Goal: Obtain resource: Obtain resource

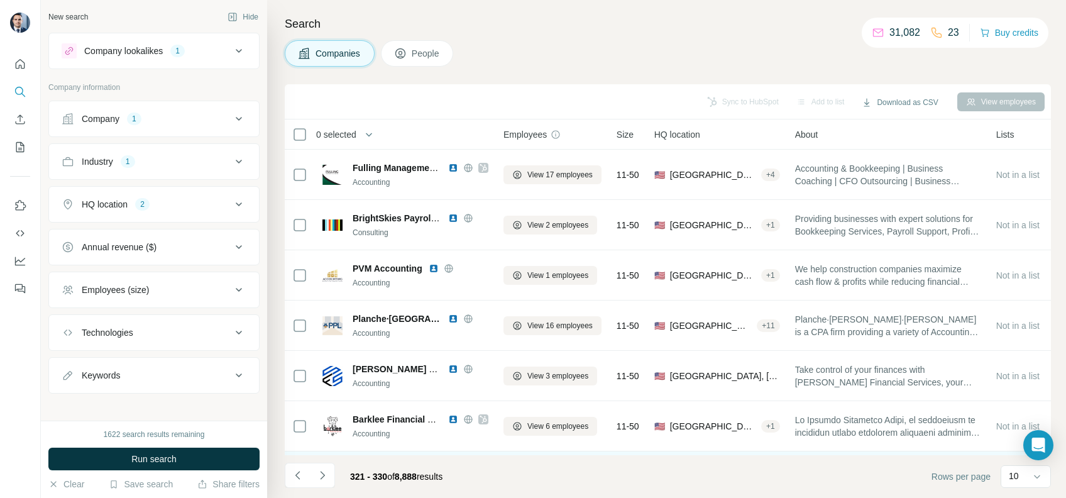
scroll to position [206, 0]
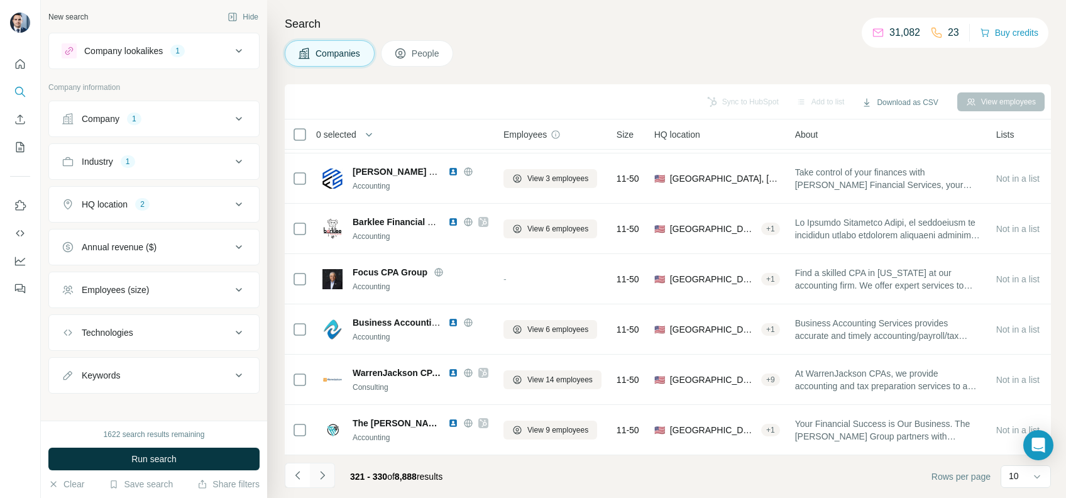
click at [315, 473] on button "Navigate to next page" at bounding box center [322, 475] width 25 height 25
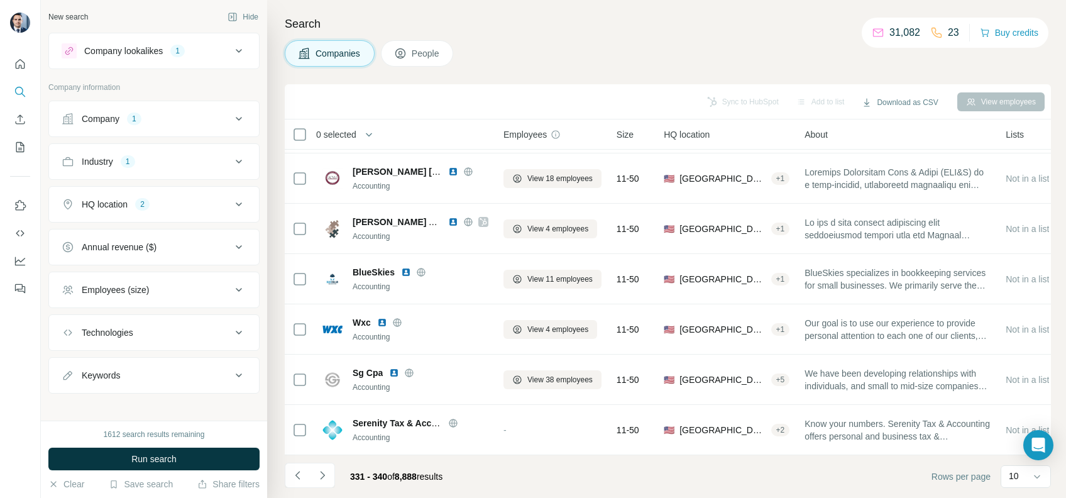
click at [319, 474] on icon "Navigate to next page" at bounding box center [322, 475] width 13 height 13
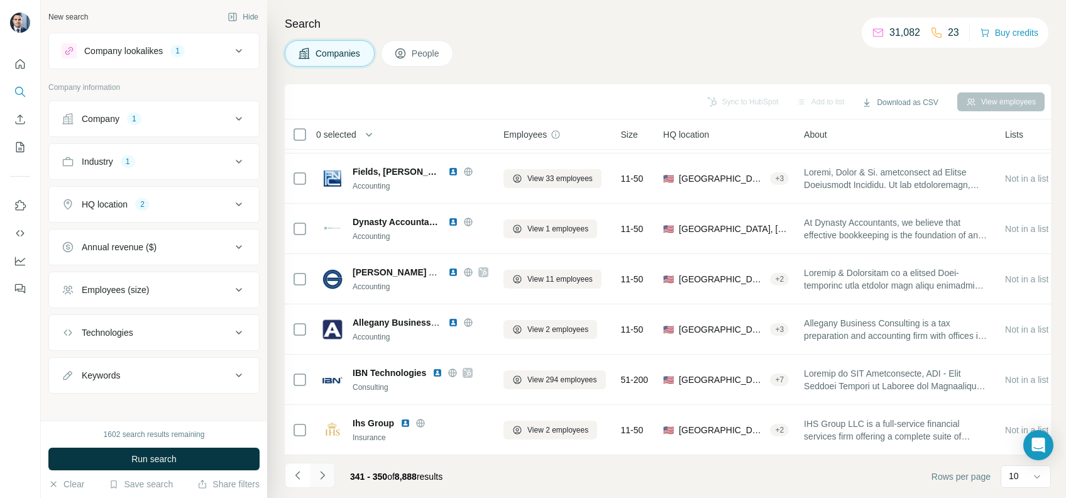
click at [321, 473] on icon "Navigate to next page" at bounding box center [322, 475] width 13 height 13
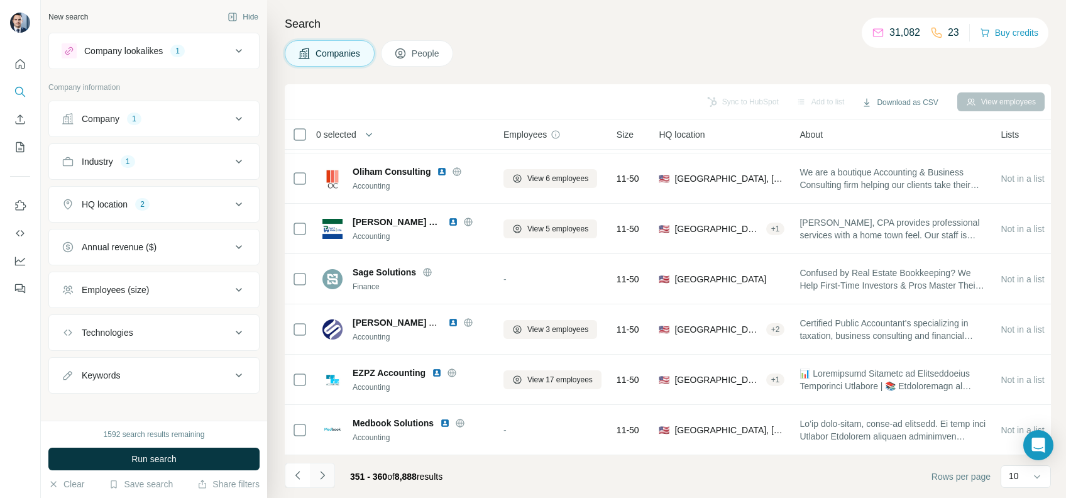
click at [317, 478] on icon "Navigate to next page" at bounding box center [322, 475] width 13 height 13
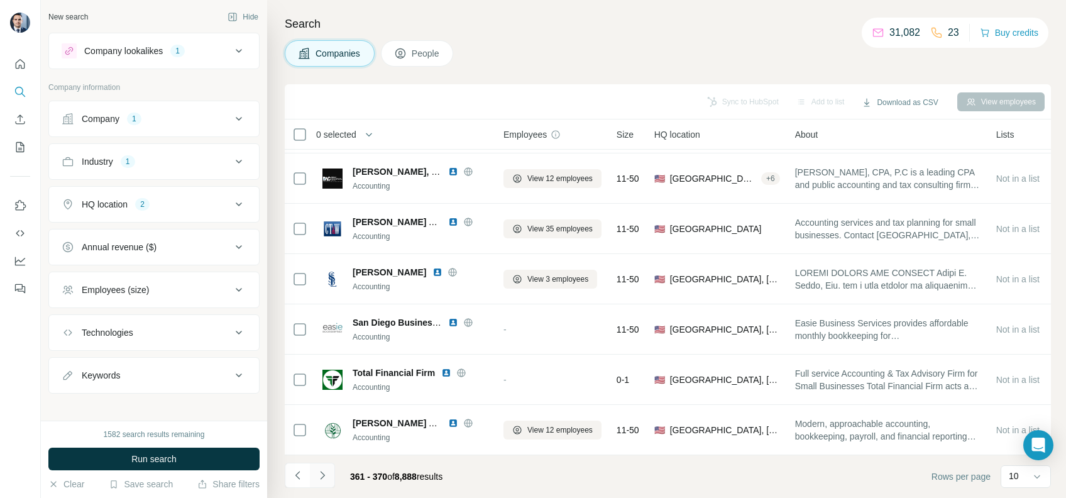
click at [333, 473] on button "Navigate to next page" at bounding box center [322, 475] width 25 height 25
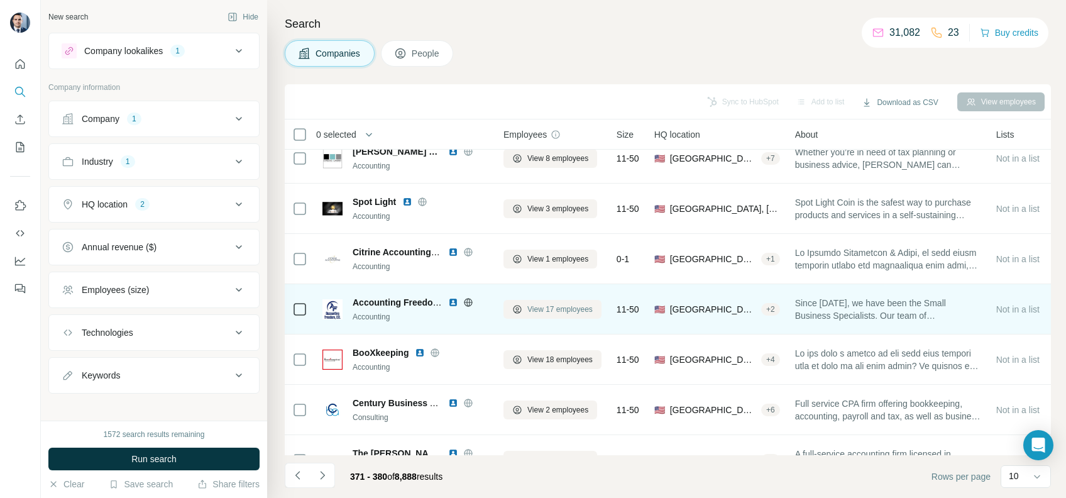
scroll to position [84, 0]
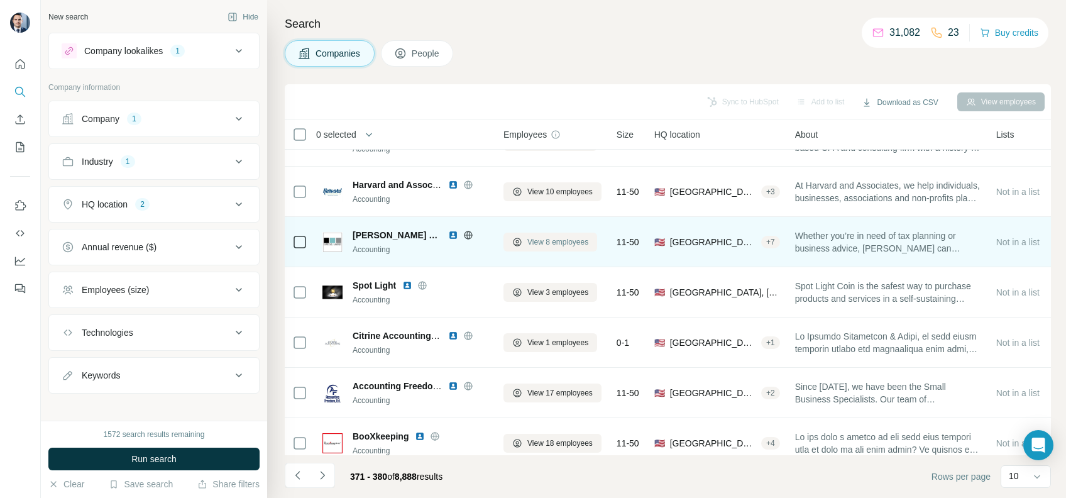
click at [527, 236] on span "View 8 employees" at bounding box center [557, 241] width 61 height 11
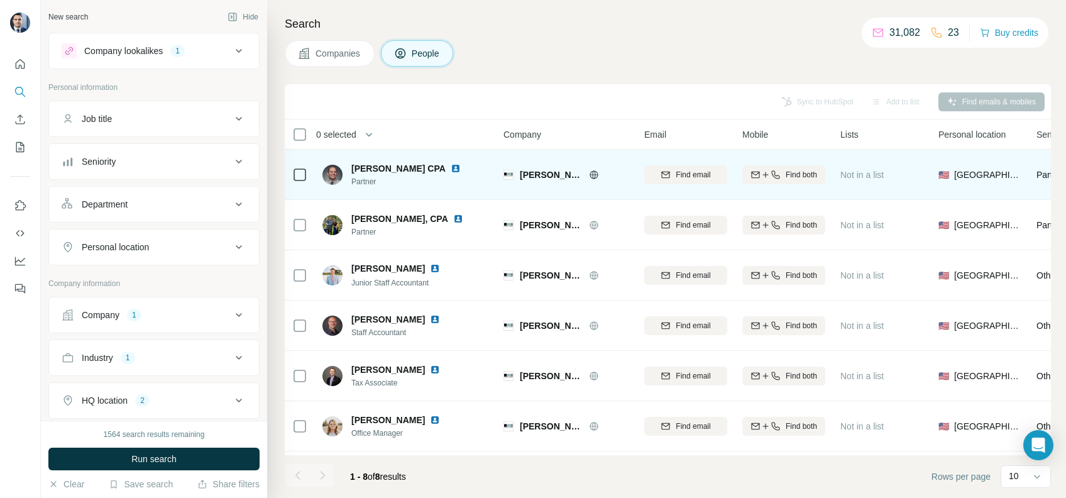
click at [593, 174] on icon at bounding box center [593, 174] width 3 height 8
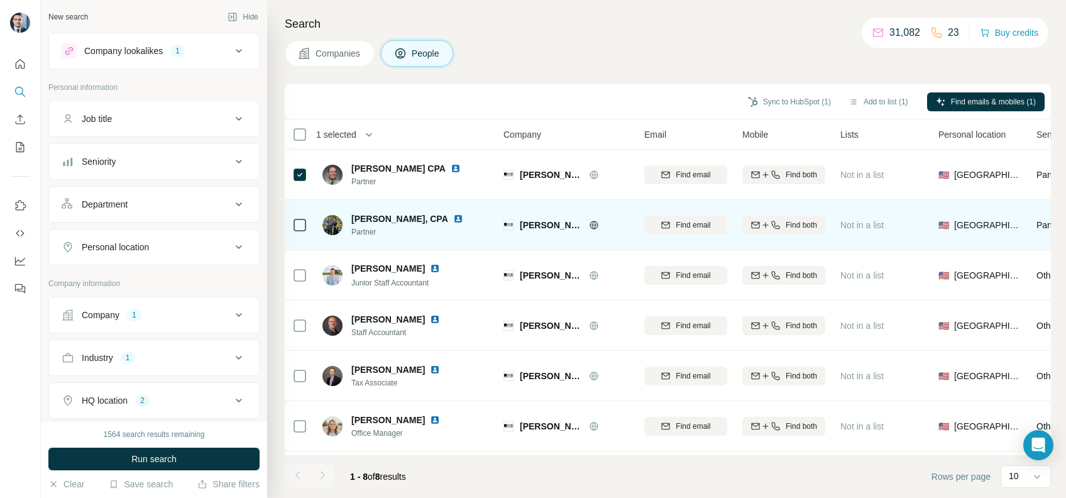
click at [305, 231] on icon at bounding box center [299, 224] width 15 height 15
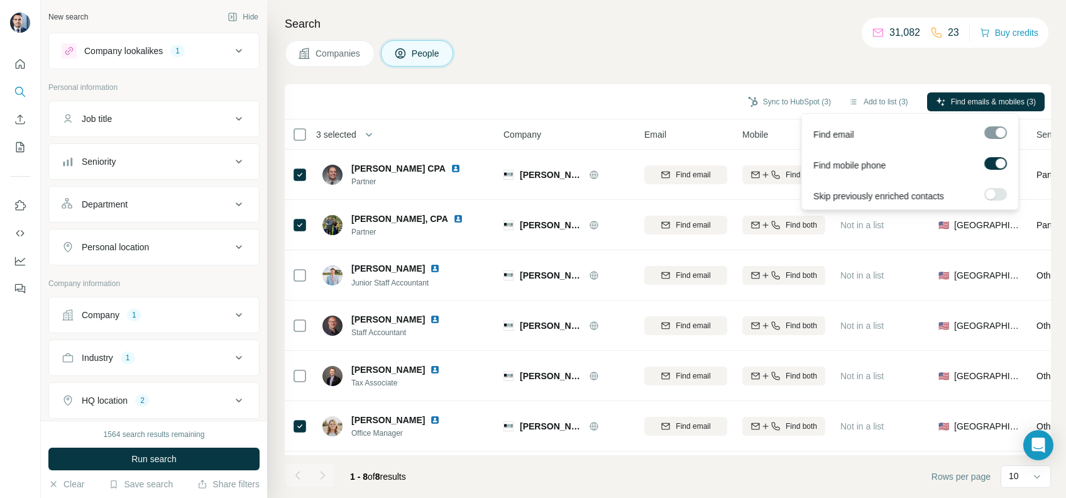
click at [986, 158] on label at bounding box center [995, 163] width 23 height 13
click at [986, 94] on button "Find emails (3)" at bounding box center [1003, 101] width 82 height 19
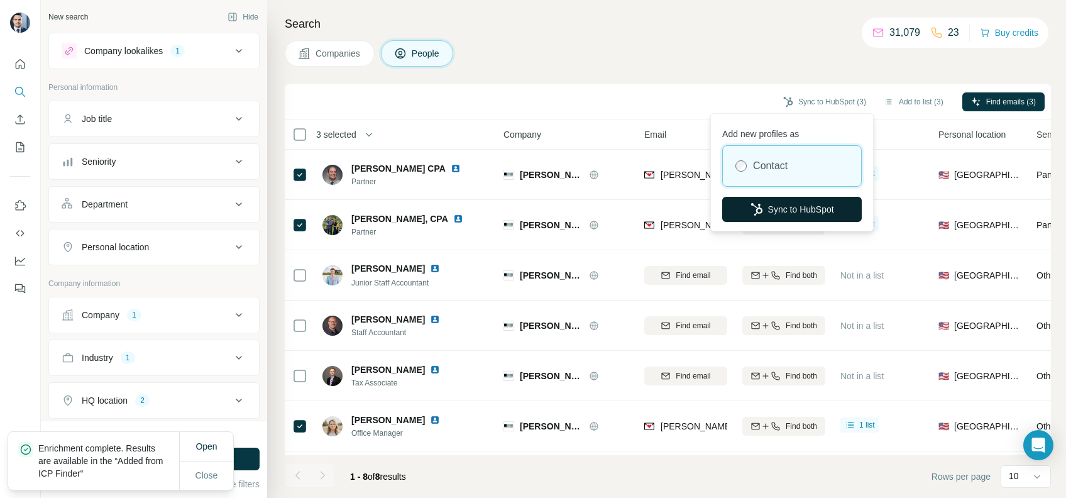
click at [776, 207] on button "Sync to HubSpot" at bounding box center [792, 209] width 140 height 25
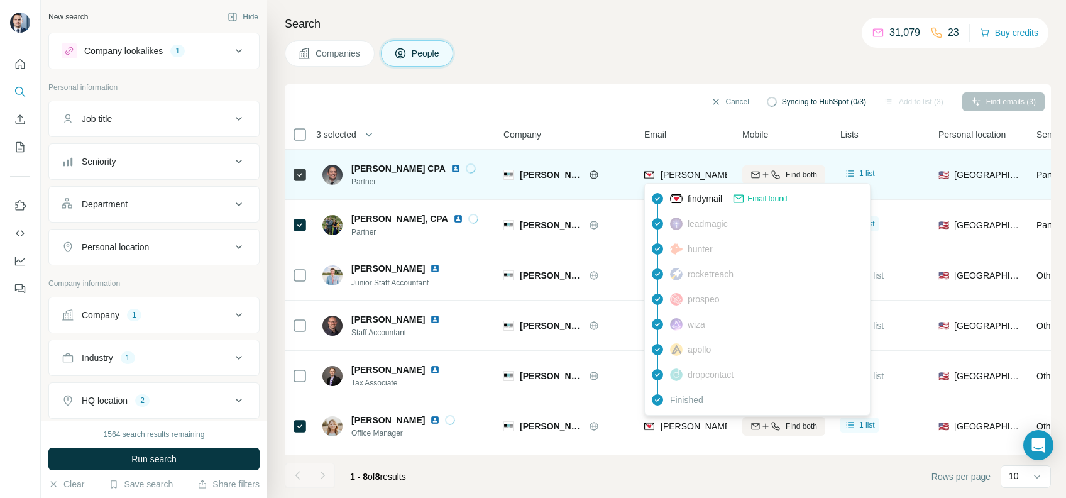
click at [688, 176] on span "[PERSON_NAME][EMAIL_ADDRESS][DOMAIN_NAME]" at bounding box center [771, 175] width 221 height 10
copy tr "[PERSON_NAME][EMAIL_ADDRESS][DOMAIN_NAME]"
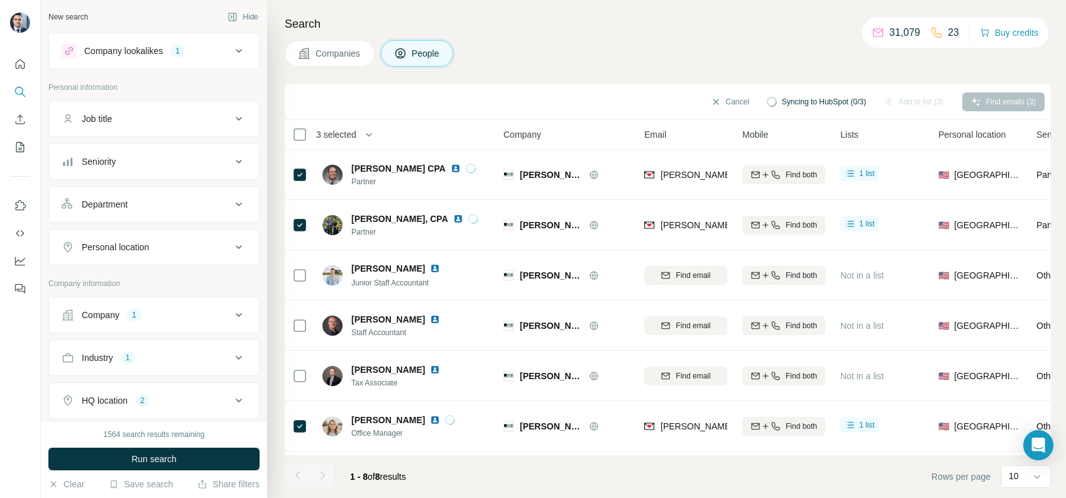
click at [639, 67] on div "Search Companies People Cancel Syncing to HubSpot (0/3) Add to list (3) Find em…" at bounding box center [666, 249] width 799 height 498
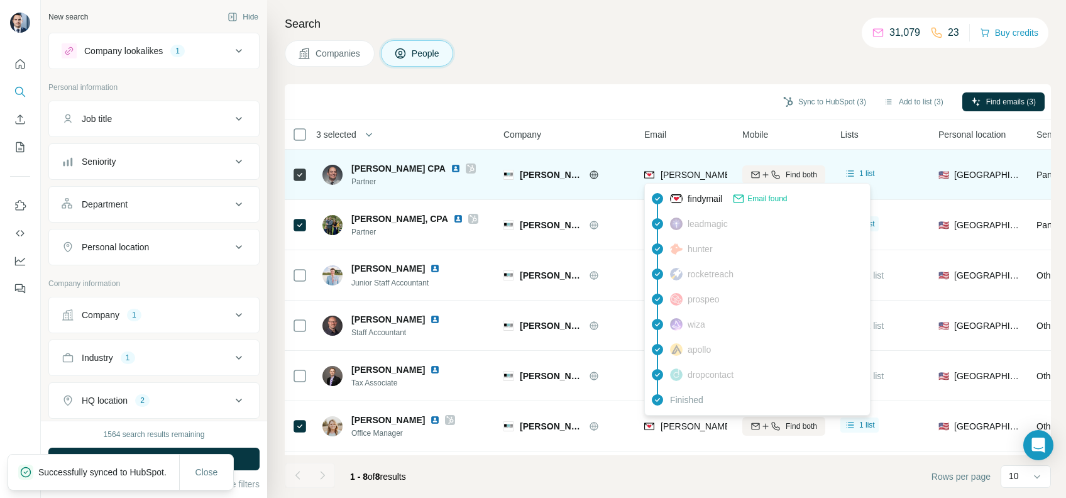
click at [687, 174] on span "[PERSON_NAME][EMAIL_ADDRESS][DOMAIN_NAME]" at bounding box center [771, 175] width 221 height 10
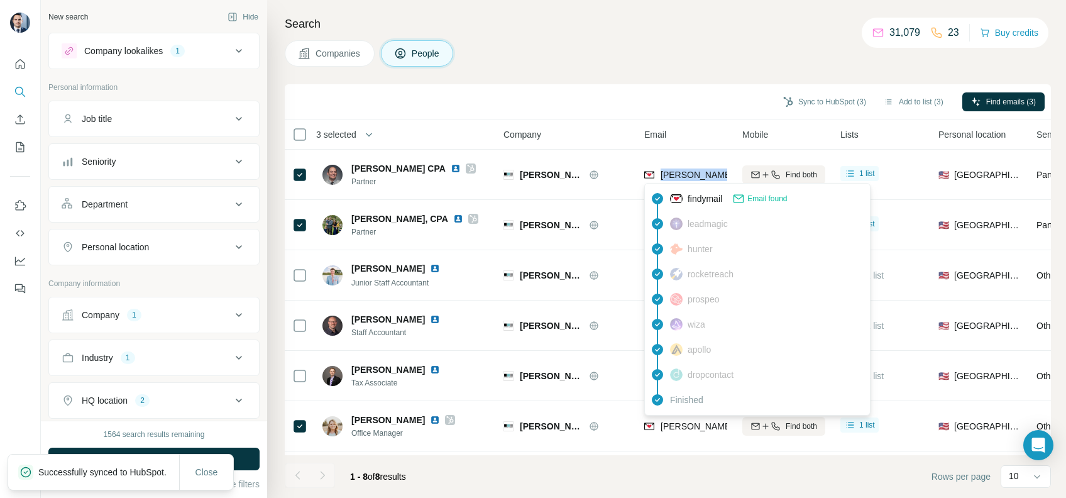
copy tr "[PERSON_NAME][EMAIL_ADDRESS][DOMAIN_NAME]"
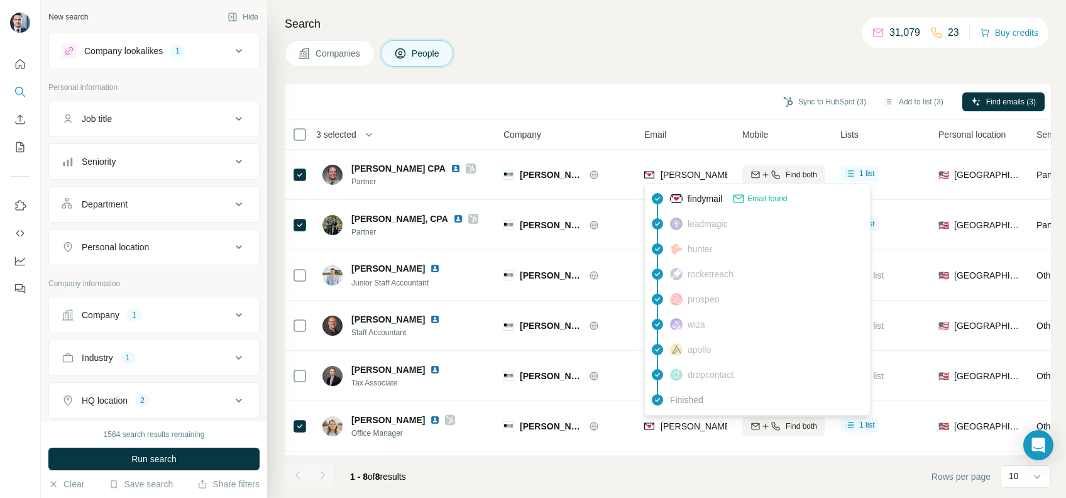
click at [573, 64] on div "Companies People" at bounding box center [668, 53] width 766 height 26
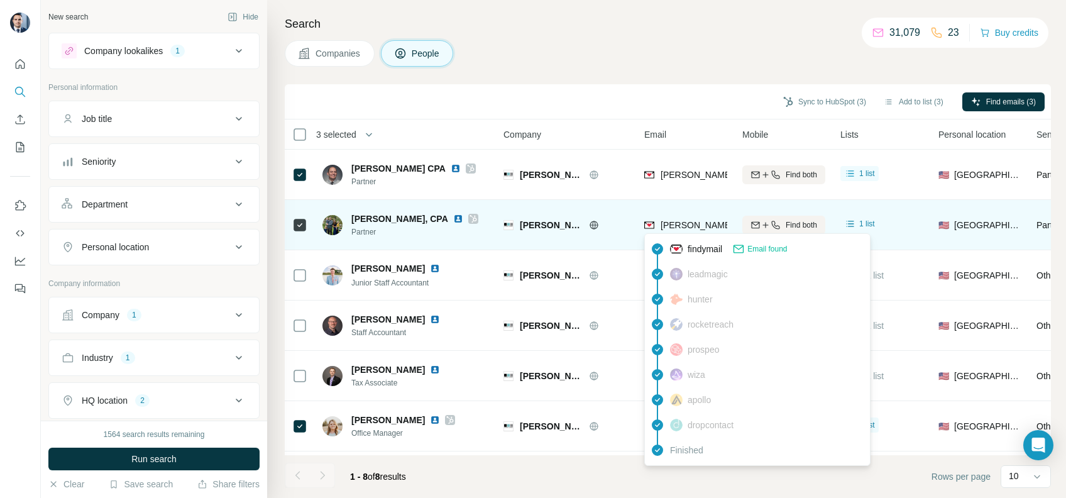
click at [692, 231] on div "[PERSON_NAME][EMAIL_ADDRESS][DOMAIN_NAME]" at bounding box center [758, 226] width 228 height 15
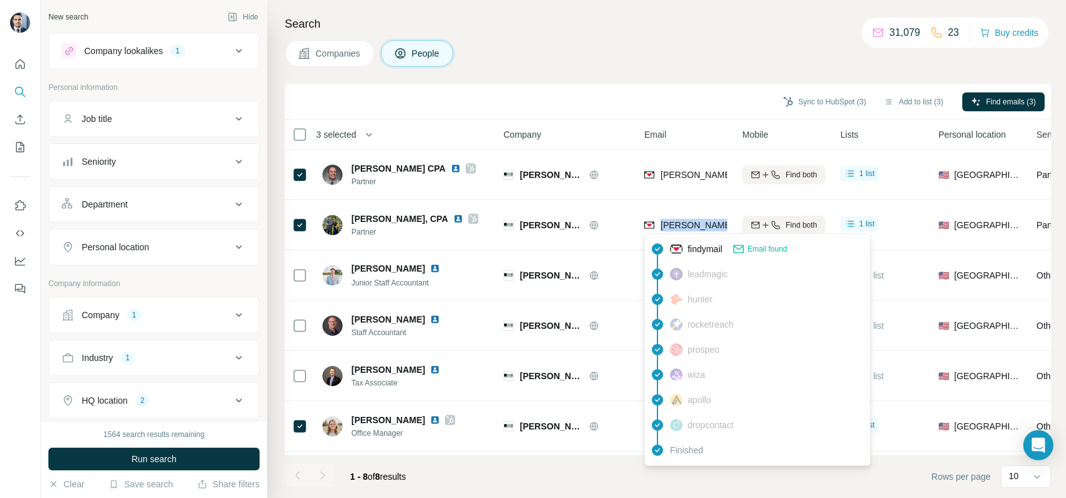
copy tr "[PERSON_NAME][EMAIL_ADDRESS][DOMAIN_NAME]"
click at [647, 104] on div "Sync to HubSpot (3) Add to list (3) Find emails (3)" at bounding box center [668, 102] width 754 height 22
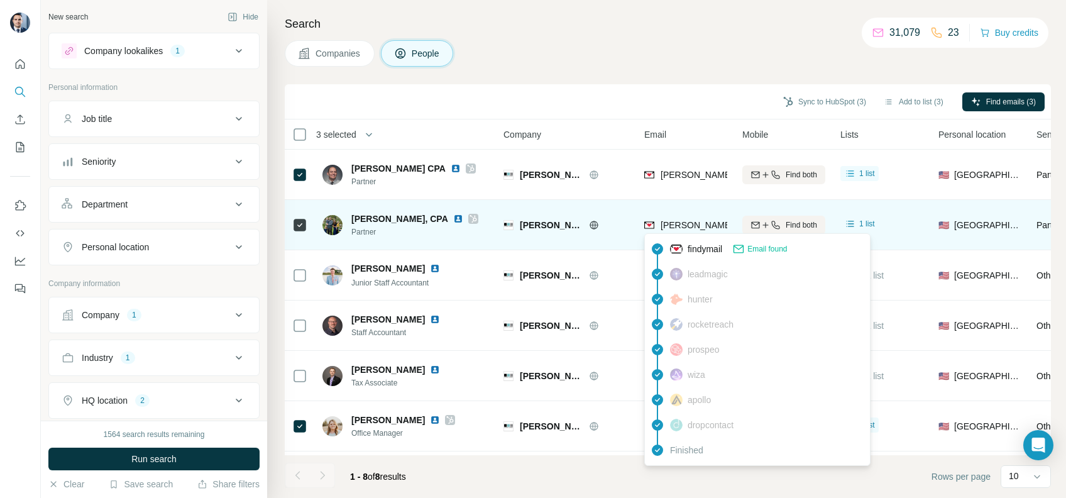
click at [685, 220] on span "[PERSON_NAME][EMAIL_ADDRESS][DOMAIN_NAME]" at bounding box center [771, 225] width 221 height 10
copy tr "[PERSON_NAME][EMAIL_ADDRESS][DOMAIN_NAME]"
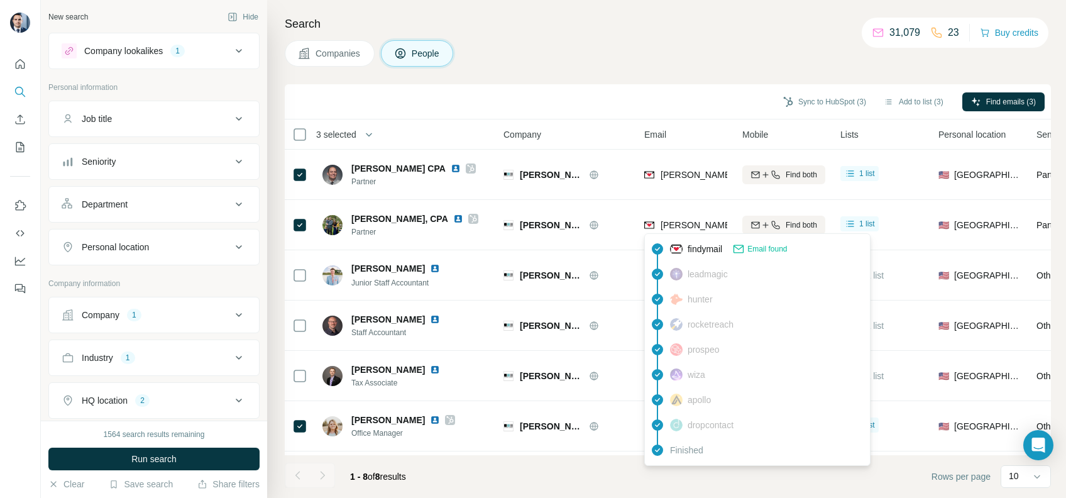
click at [659, 65] on div "Companies People" at bounding box center [668, 53] width 766 height 26
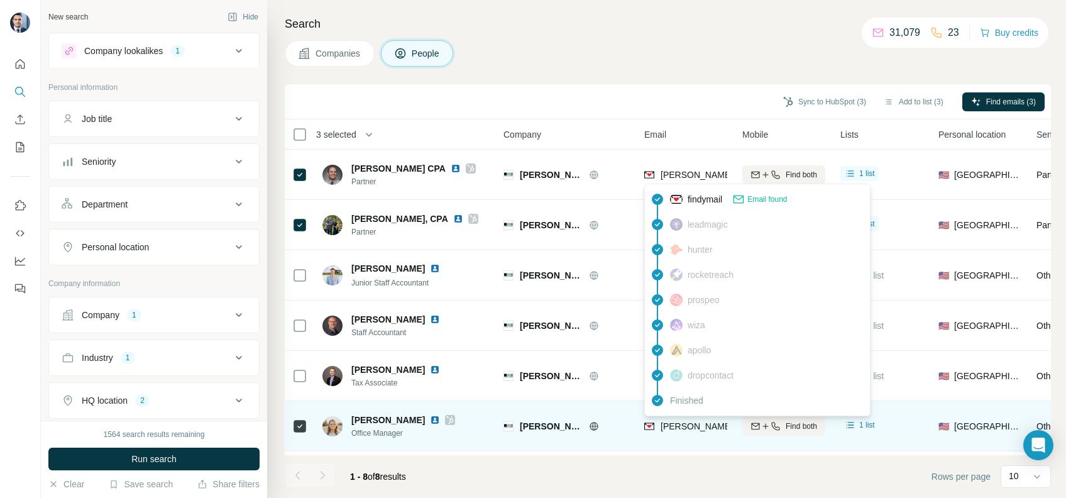
click at [691, 420] on span "[PERSON_NAME][EMAIL_ADDRESS][DOMAIN_NAME]" at bounding box center [766, 426] width 211 height 13
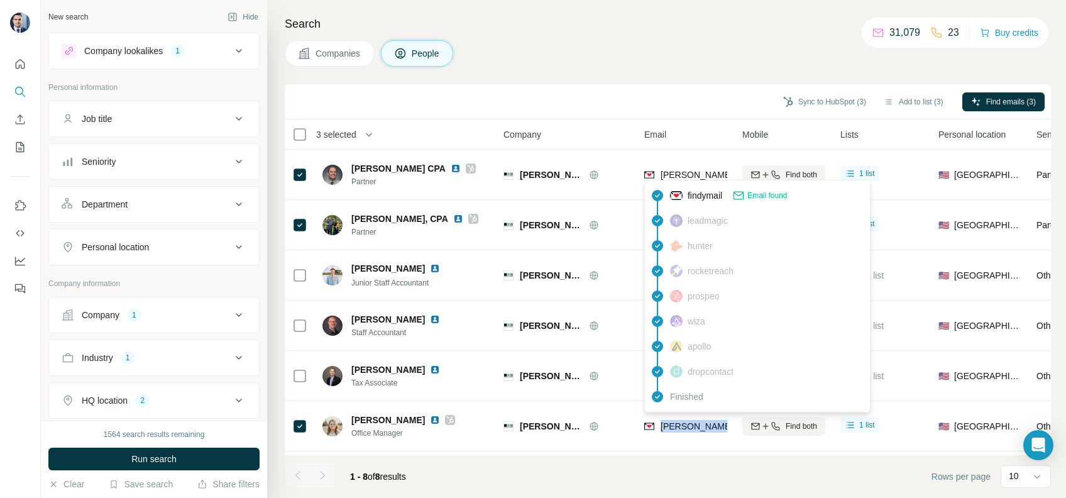
copy tr "[PERSON_NAME][EMAIL_ADDRESS][DOMAIN_NAME]"
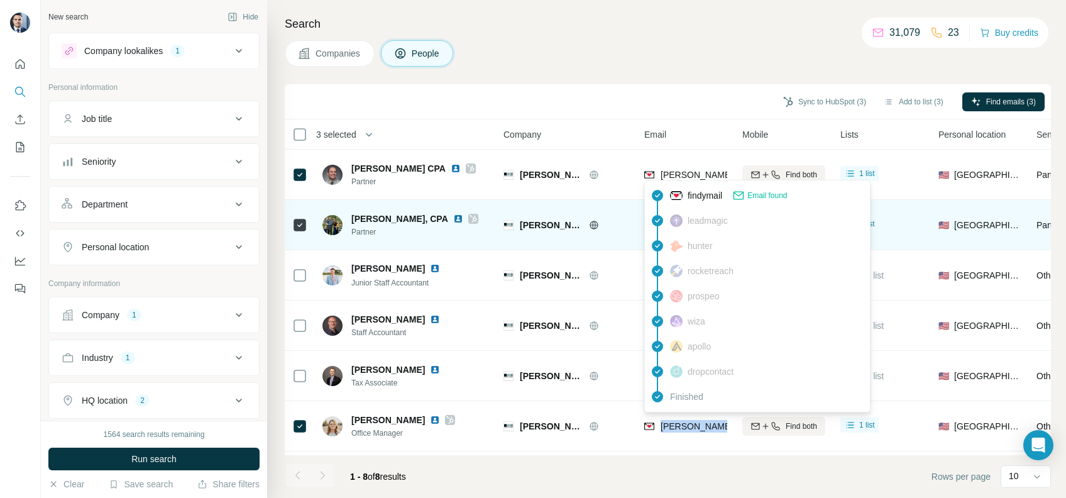
click at [453, 221] on img at bounding box center [458, 219] width 10 height 10
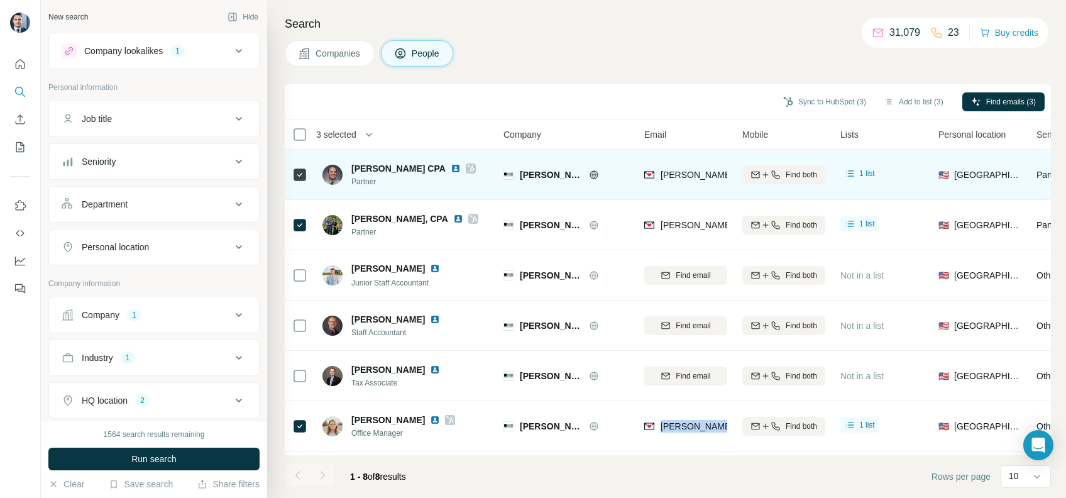
click at [451, 168] on img at bounding box center [456, 168] width 10 height 10
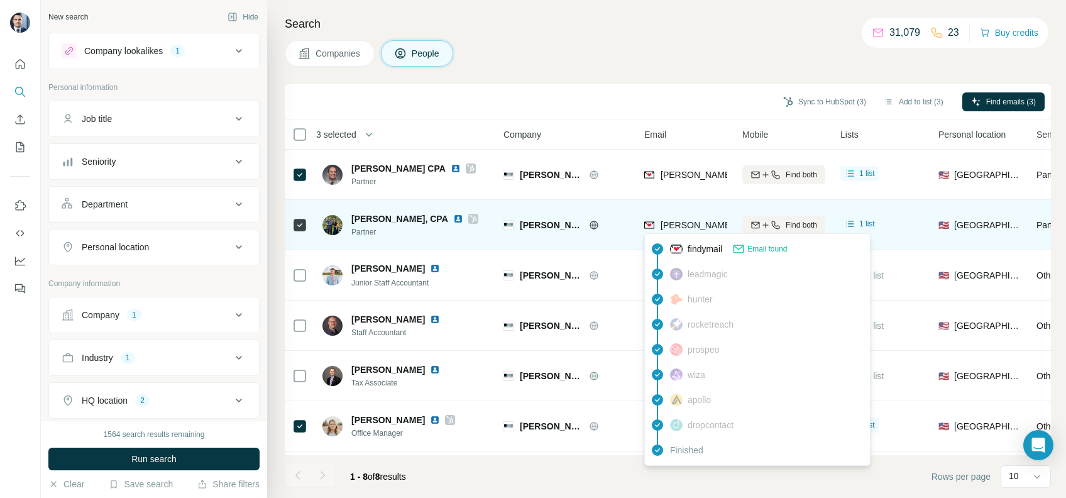
click at [689, 223] on span "[PERSON_NAME][EMAIL_ADDRESS][DOMAIN_NAME]" at bounding box center [771, 225] width 221 height 10
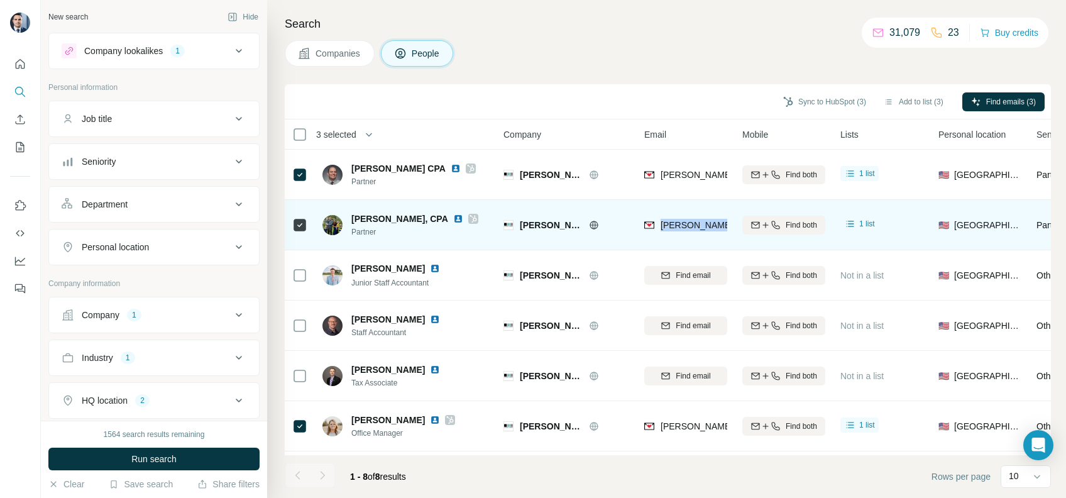
click at [689, 223] on span "[PERSON_NAME][EMAIL_ADDRESS][DOMAIN_NAME]" at bounding box center [771, 225] width 221 height 10
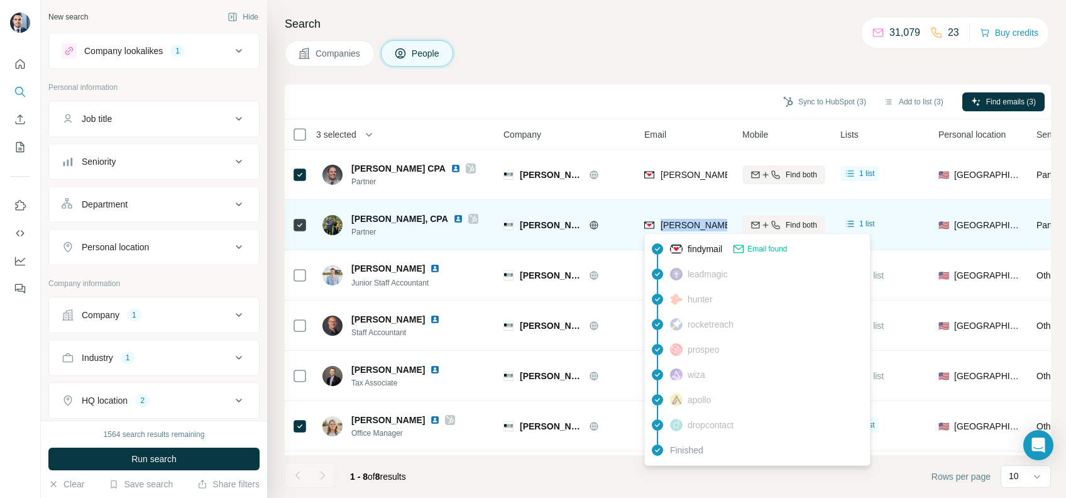
copy tr "[PERSON_NAME][EMAIL_ADDRESS][DOMAIN_NAME]"
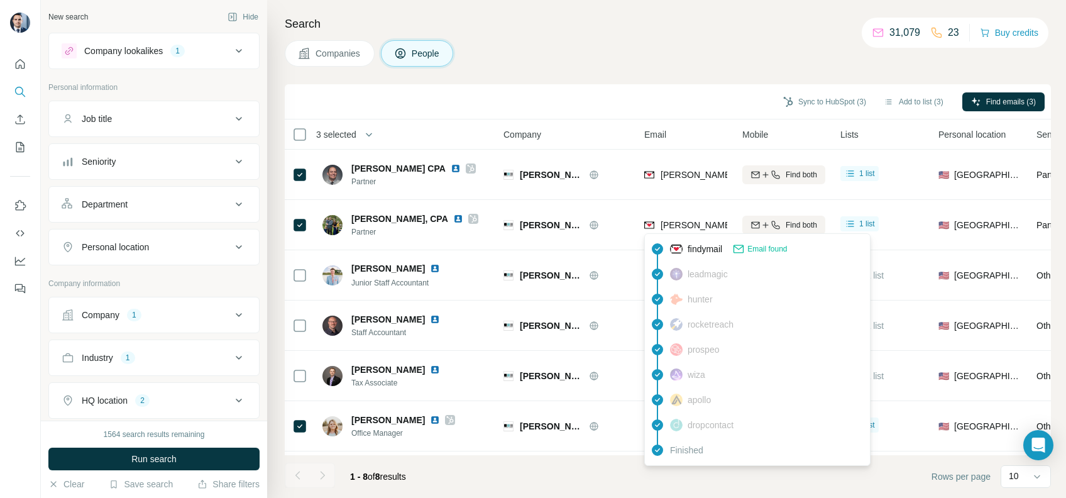
click at [580, 88] on div "Sync to HubSpot (3) Add to list (3) Find emails (3)" at bounding box center [668, 101] width 766 height 35
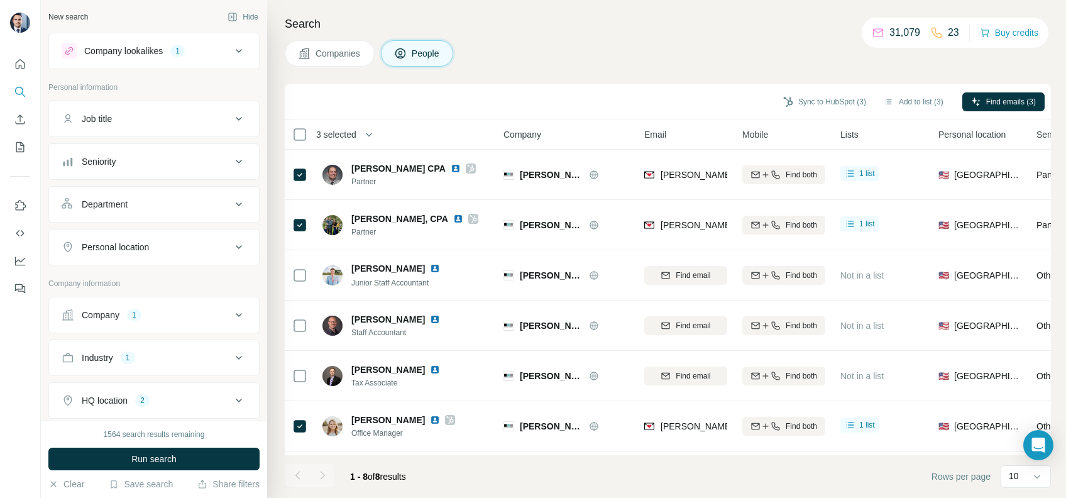
click at [334, 61] on button "Companies" at bounding box center [330, 53] width 90 height 26
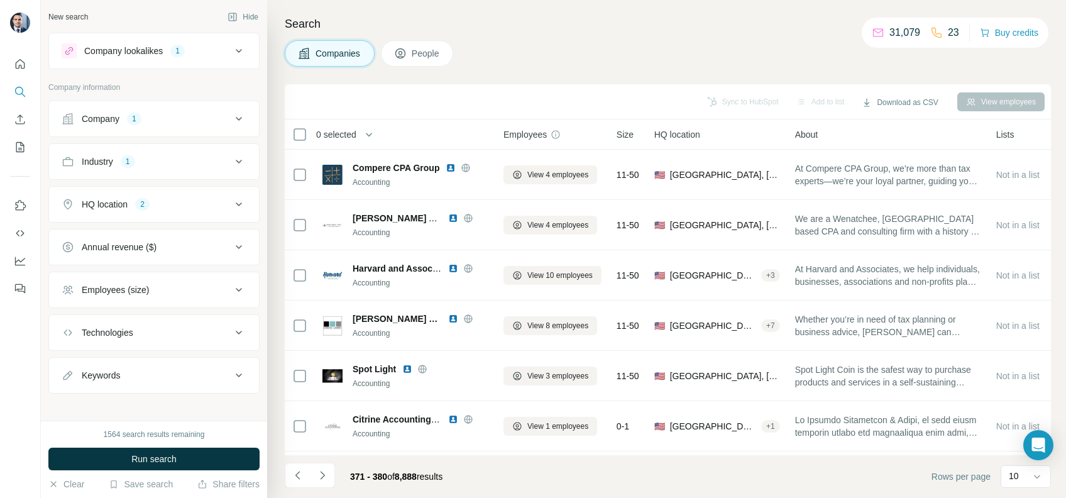
click at [217, 56] on div "Company lookalikes 1" at bounding box center [147, 50] width 170 height 15
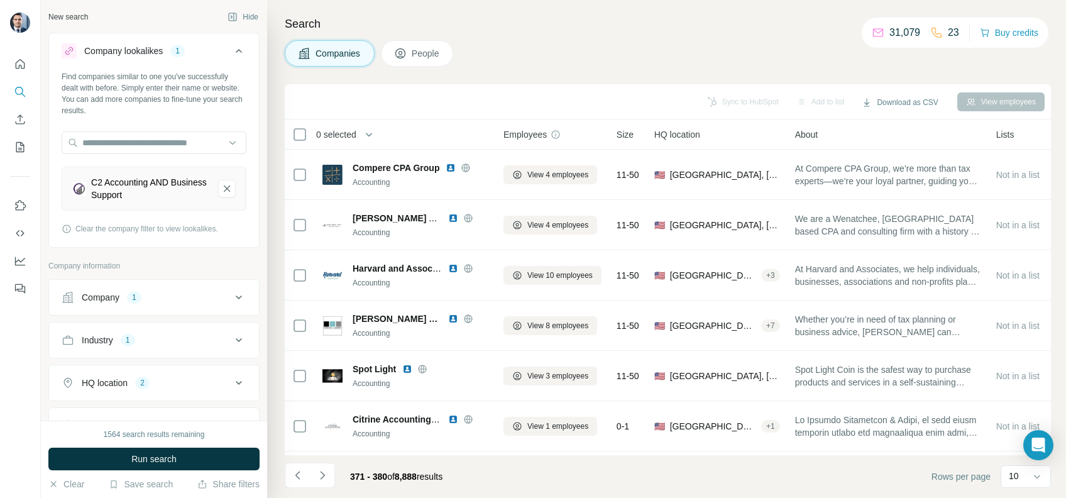
click at [217, 56] on div "Company lookalikes 1" at bounding box center [147, 50] width 170 height 15
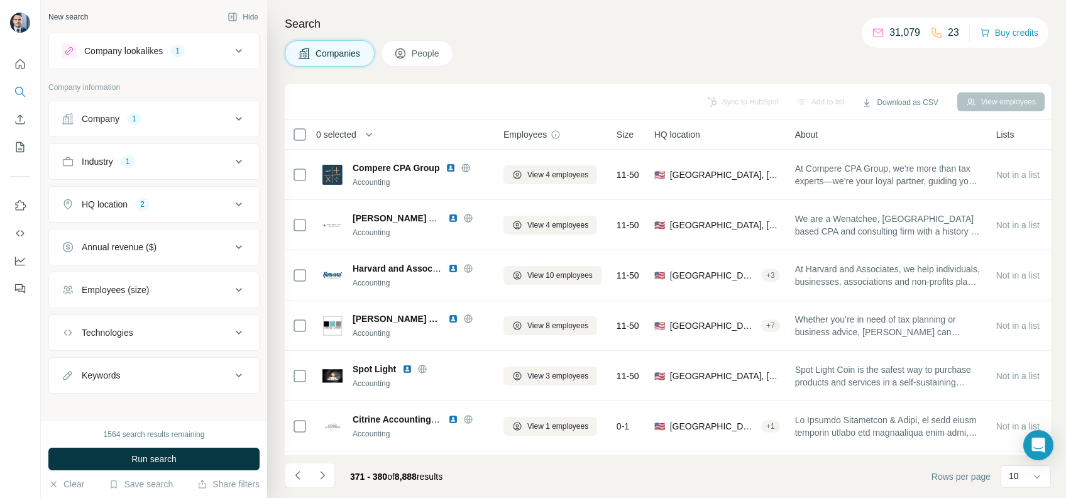
click at [200, 119] on div "Company 1" at bounding box center [147, 119] width 170 height 13
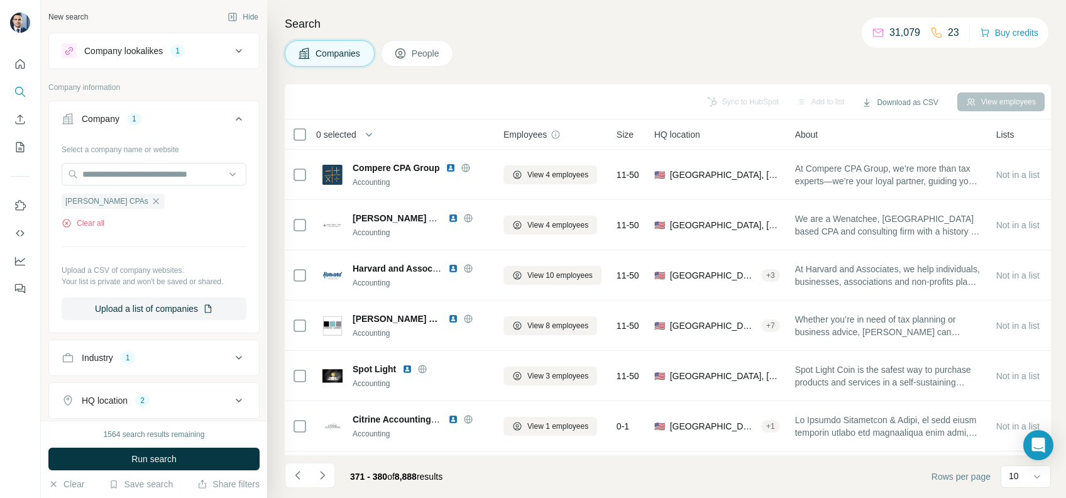
click at [206, 118] on div "Company 1" at bounding box center [147, 119] width 170 height 13
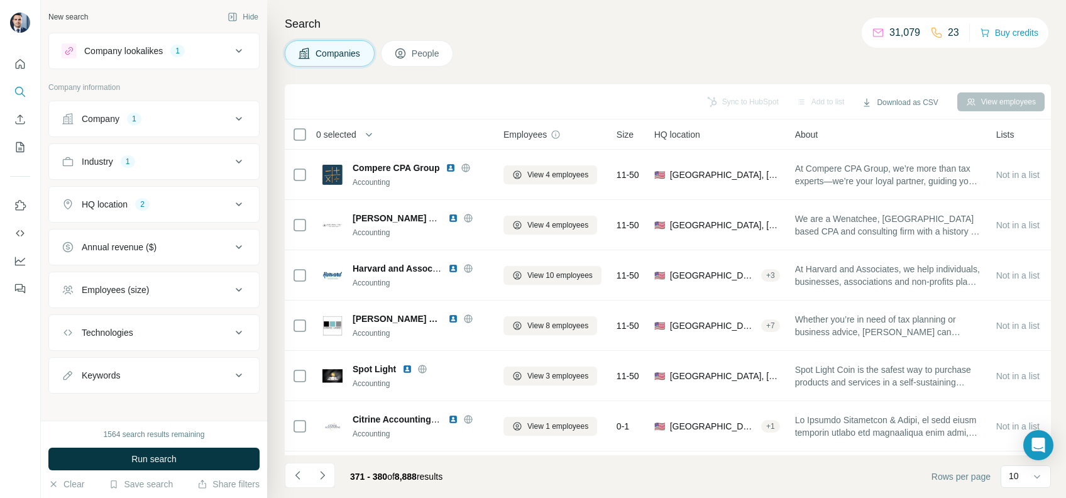
click at [217, 162] on div "Industry 1" at bounding box center [147, 161] width 170 height 13
click at [214, 162] on div "Industry 1" at bounding box center [147, 161] width 170 height 13
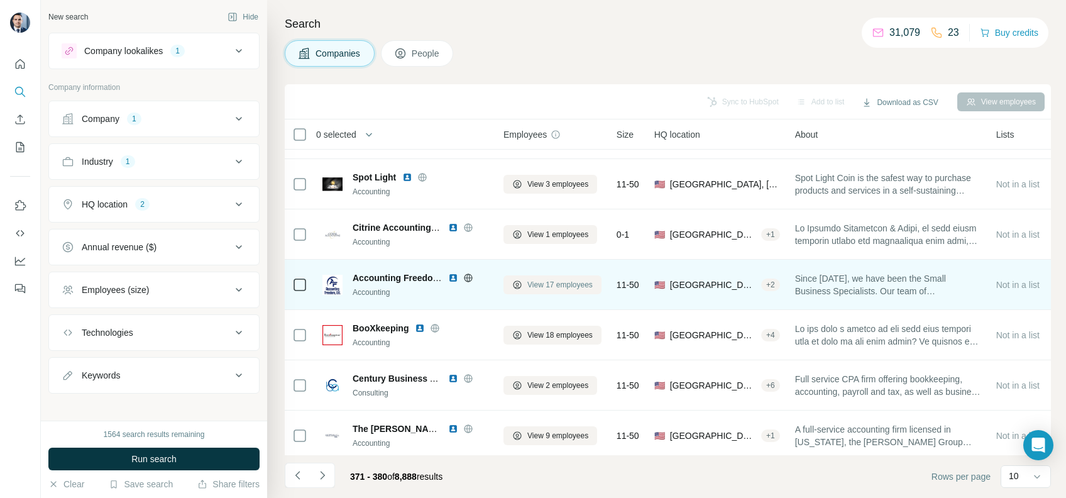
scroll to position [206, 0]
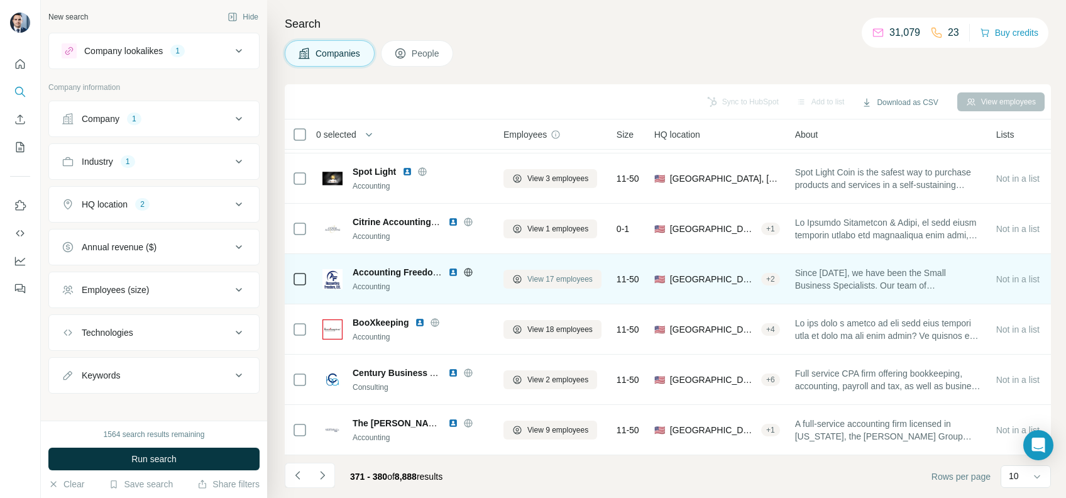
click at [558, 273] on span "View 17 employees" at bounding box center [559, 278] width 65 height 11
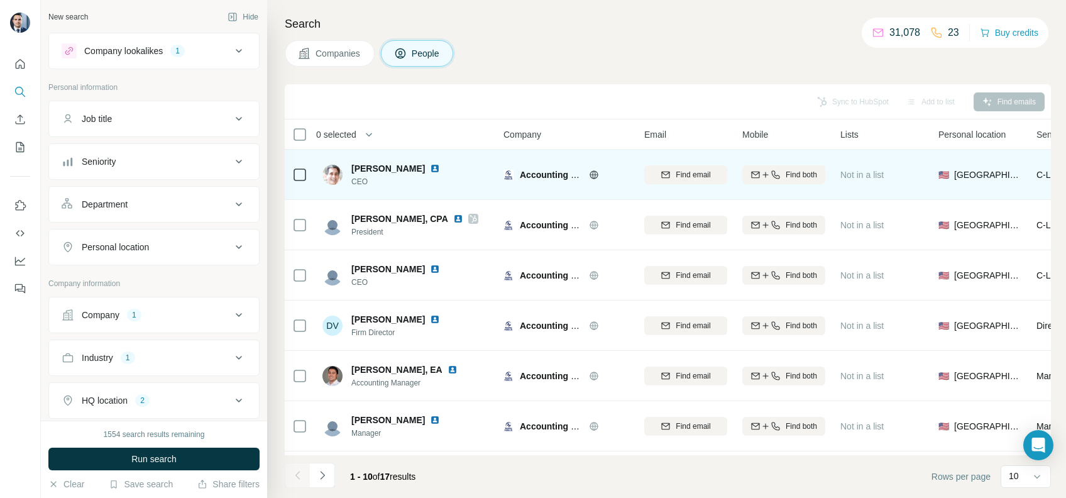
click at [593, 181] on div "Accounting Freedom, Ltd" at bounding box center [566, 174] width 126 height 35
click at [589, 176] on icon at bounding box center [594, 175] width 10 height 10
click at [430, 163] on img at bounding box center [435, 168] width 10 height 10
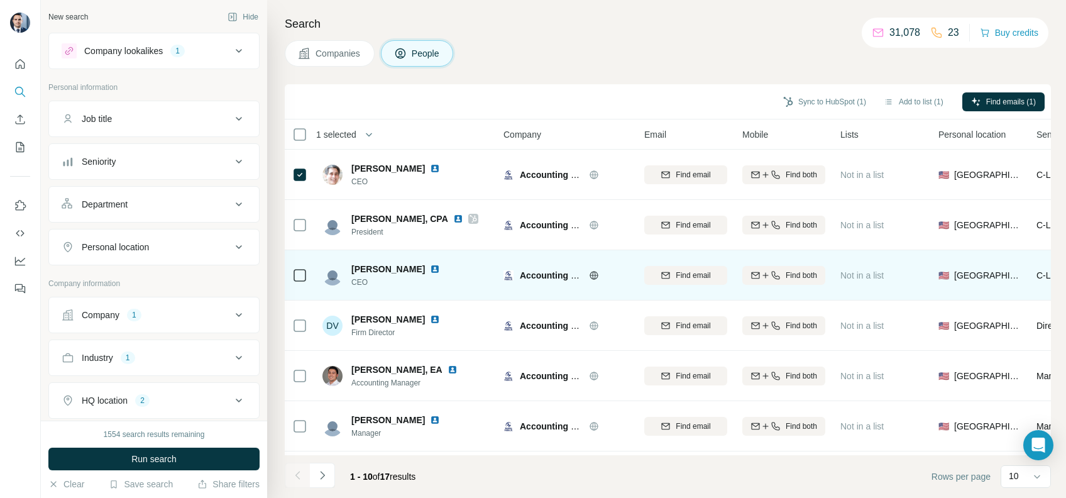
click at [430, 270] on div at bounding box center [442, 269] width 25 height 10
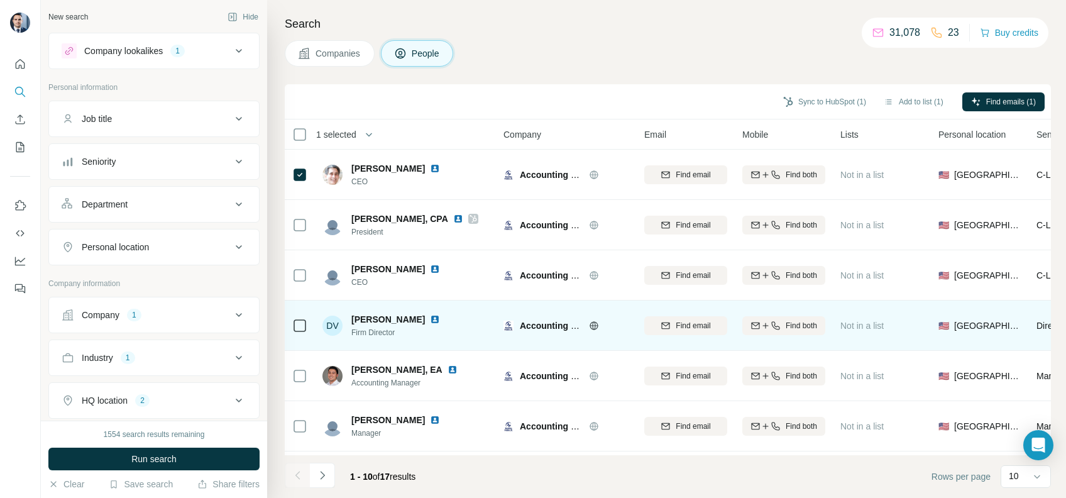
click at [430, 316] on div at bounding box center [442, 319] width 25 height 10
click at [430, 317] on img at bounding box center [435, 319] width 10 height 10
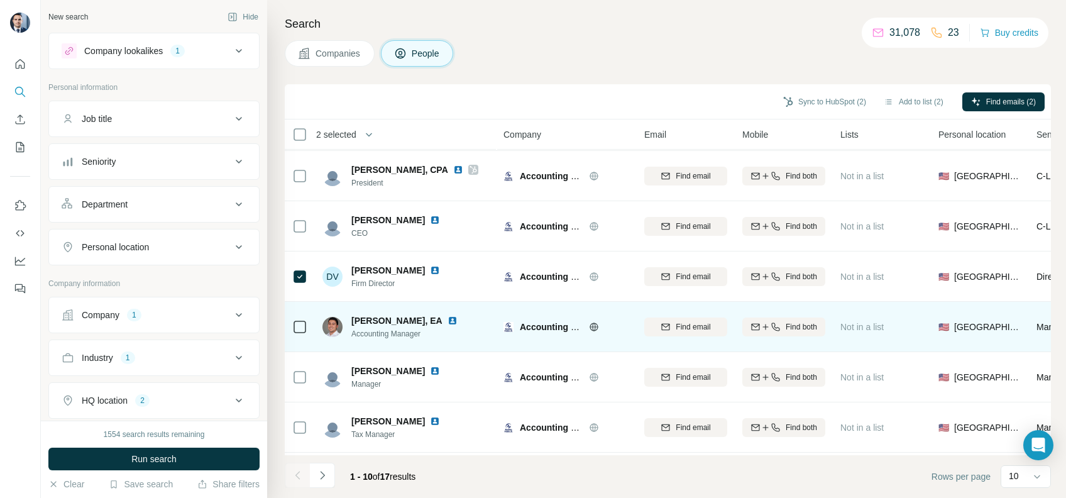
scroll to position [84, 0]
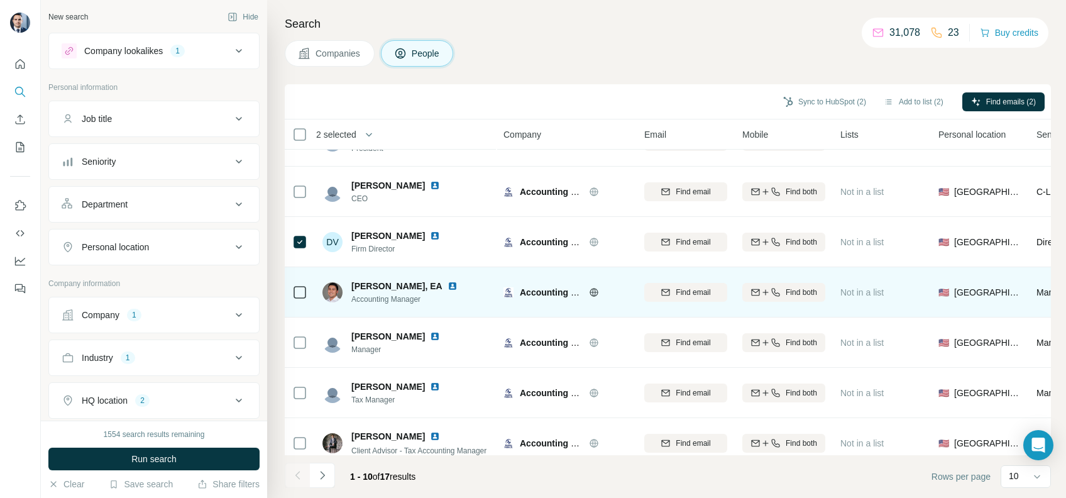
click at [448, 288] on img at bounding box center [453, 286] width 10 height 10
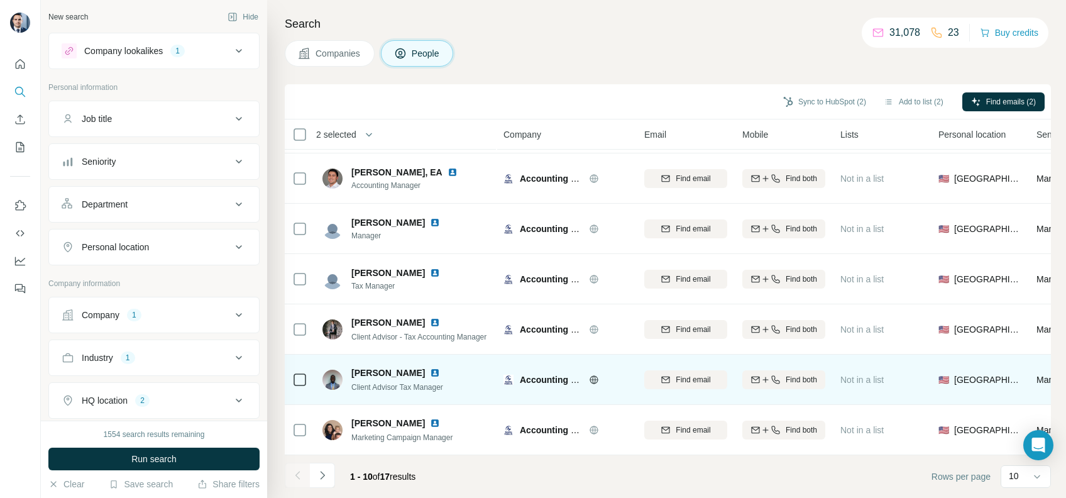
scroll to position [0, 0]
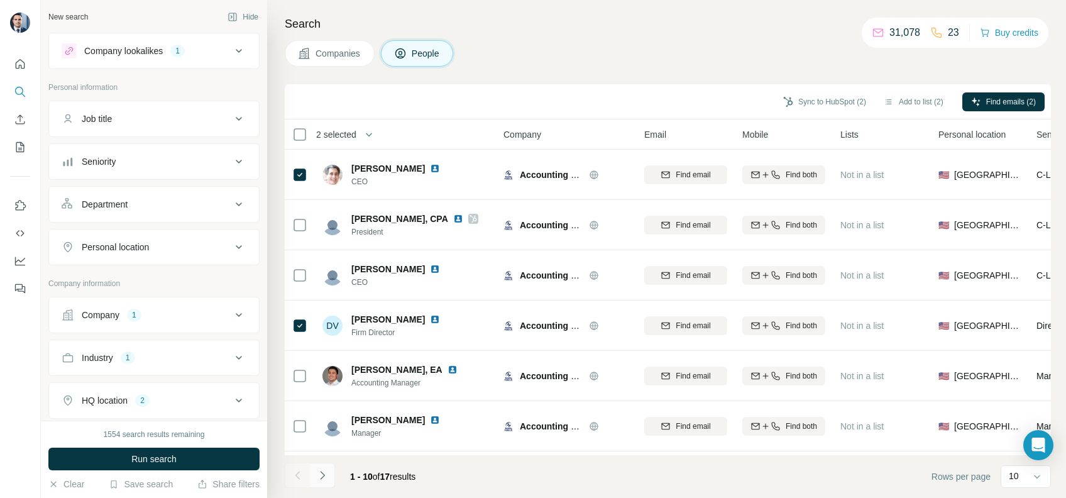
click at [325, 480] on icon "Navigate to next page" at bounding box center [322, 475] width 13 height 13
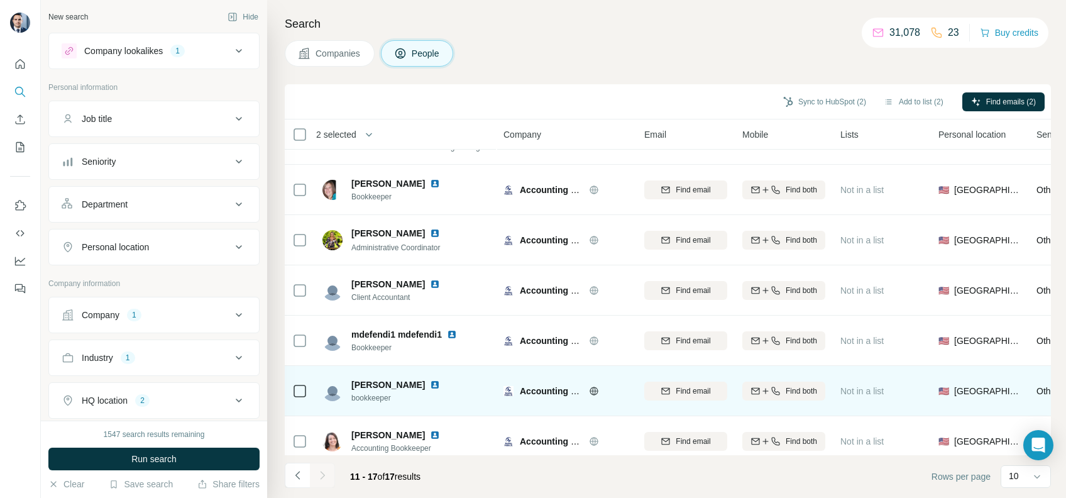
scroll to position [55, 0]
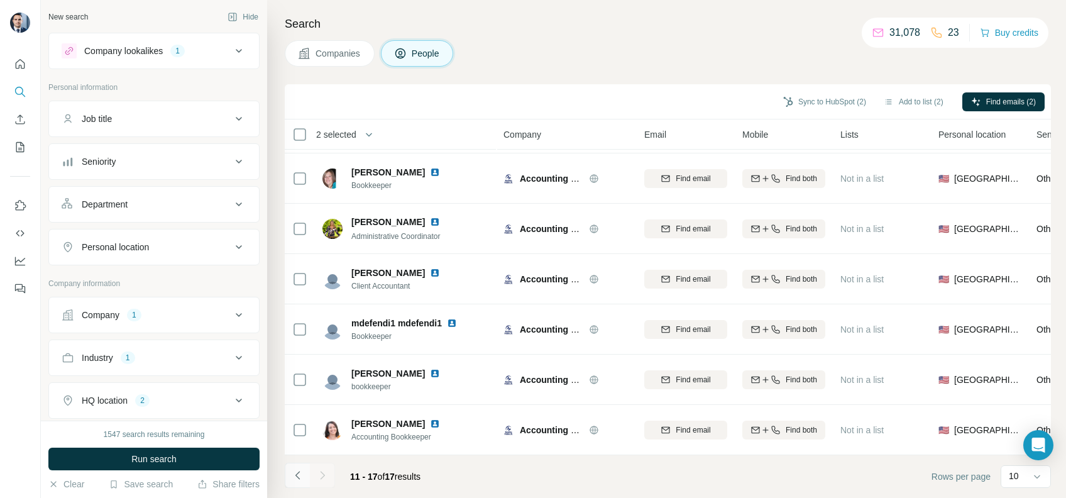
click at [297, 478] on icon "Navigate to previous page" at bounding box center [297, 475] width 4 height 8
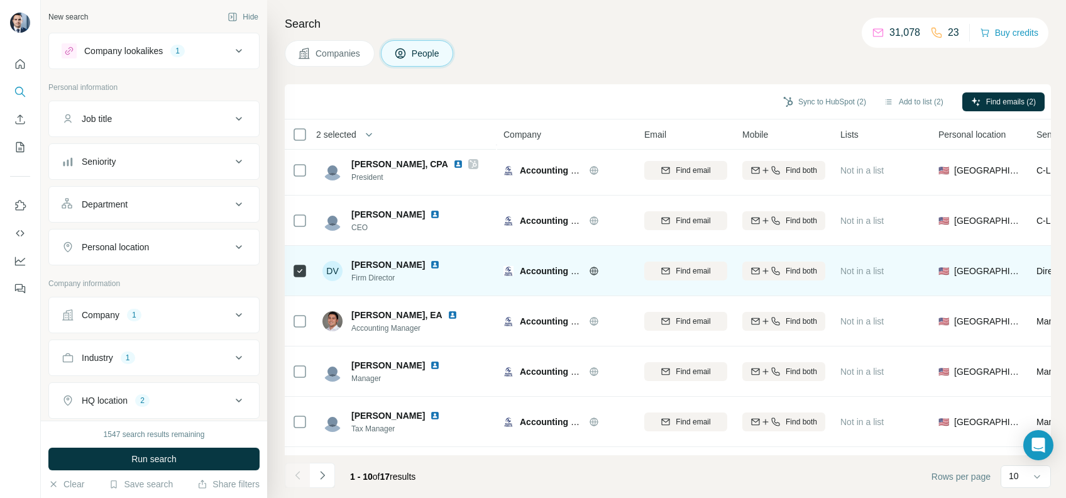
scroll to position [0, 0]
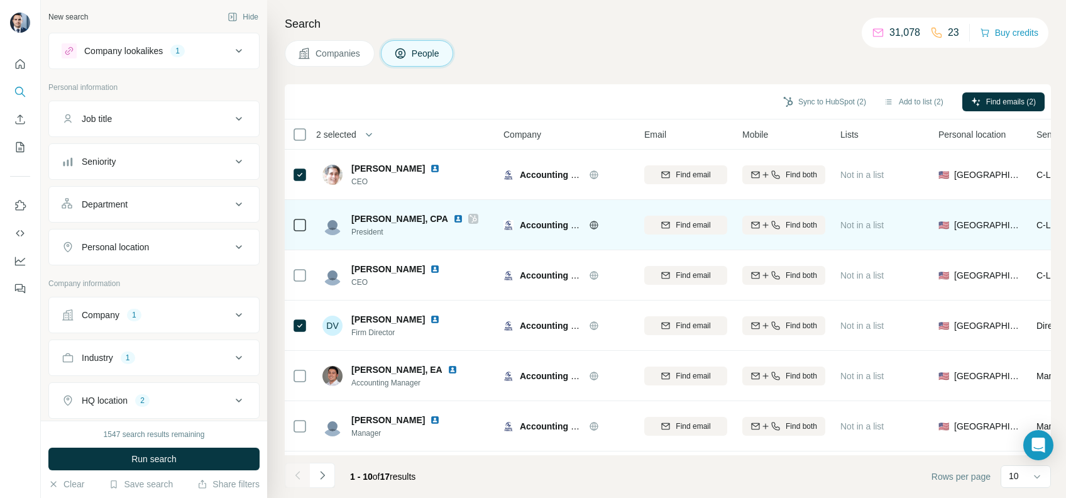
click at [453, 216] on img at bounding box center [458, 219] width 10 height 10
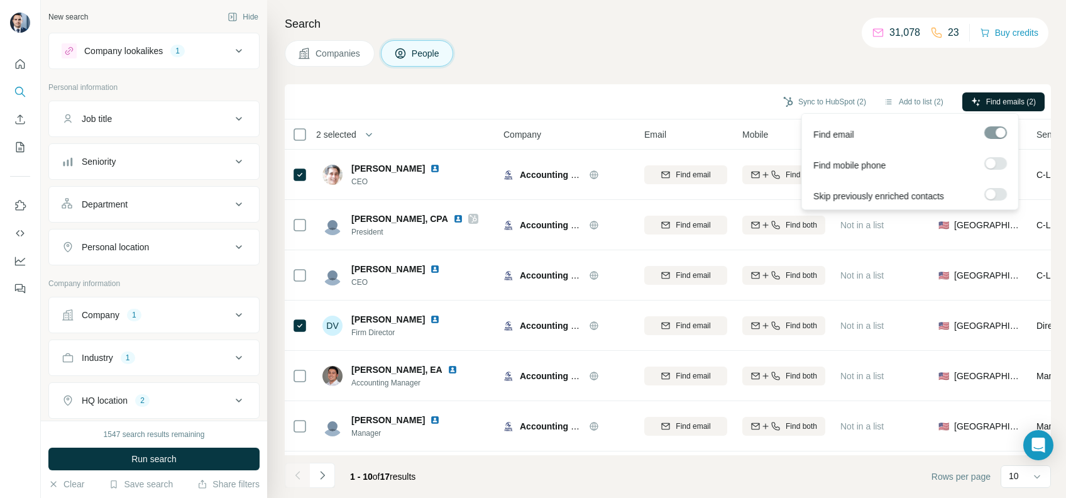
click at [995, 99] on span "Find emails (2)" at bounding box center [1011, 101] width 50 height 11
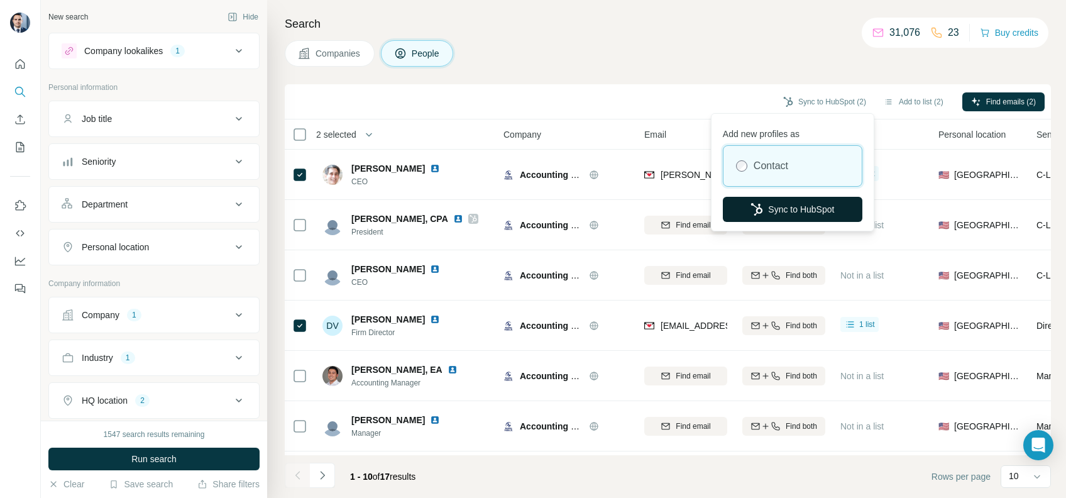
click at [796, 203] on button "Sync to HubSpot" at bounding box center [793, 209] width 140 height 25
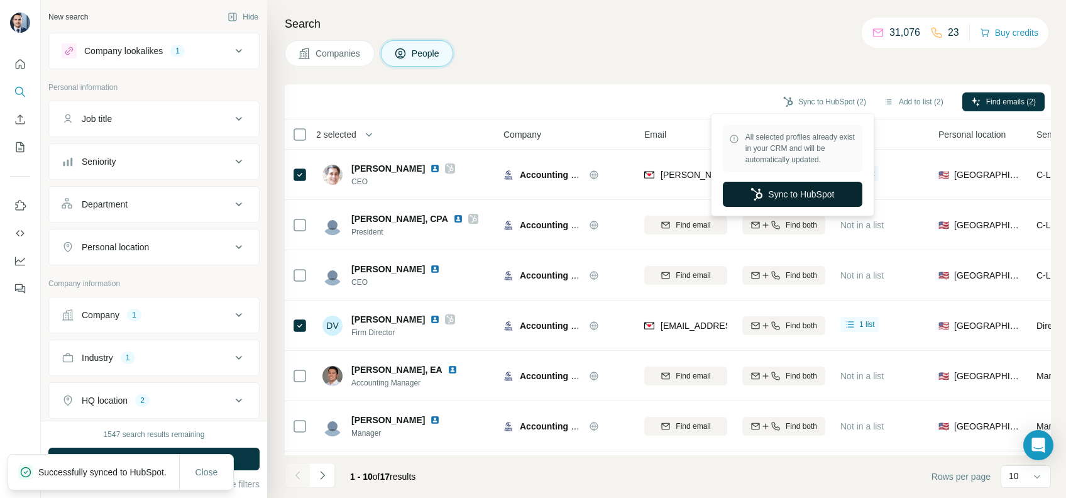
click at [801, 194] on button "Sync to HubSpot" at bounding box center [793, 194] width 140 height 25
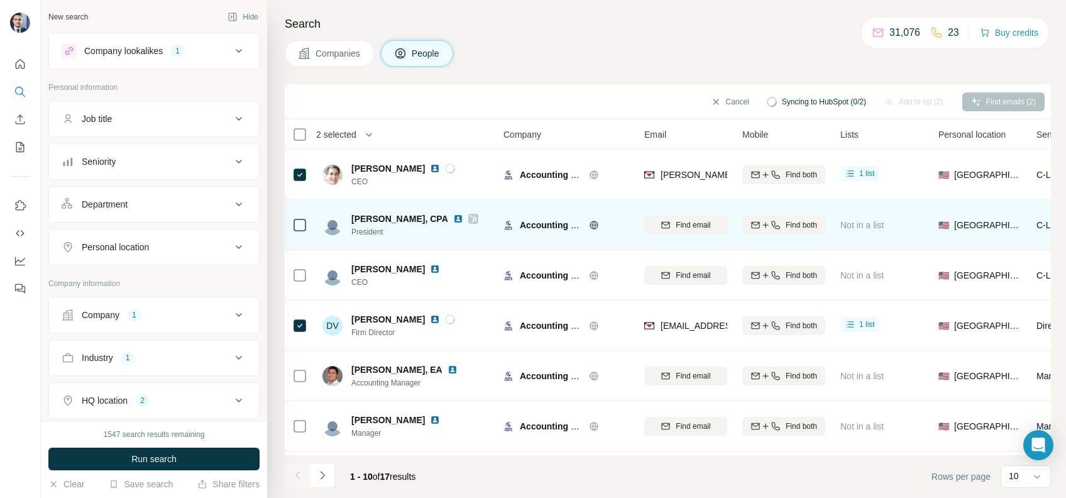
click at [470, 221] on icon at bounding box center [474, 219] width 8 height 10
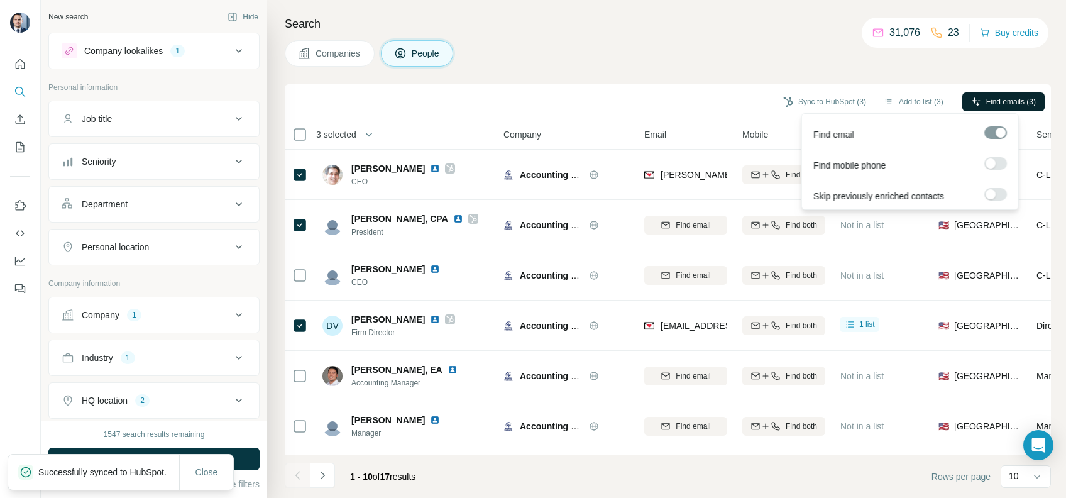
click at [988, 104] on span "Find emails (3)" at bounding box center [1011, 101] width 50 height 11
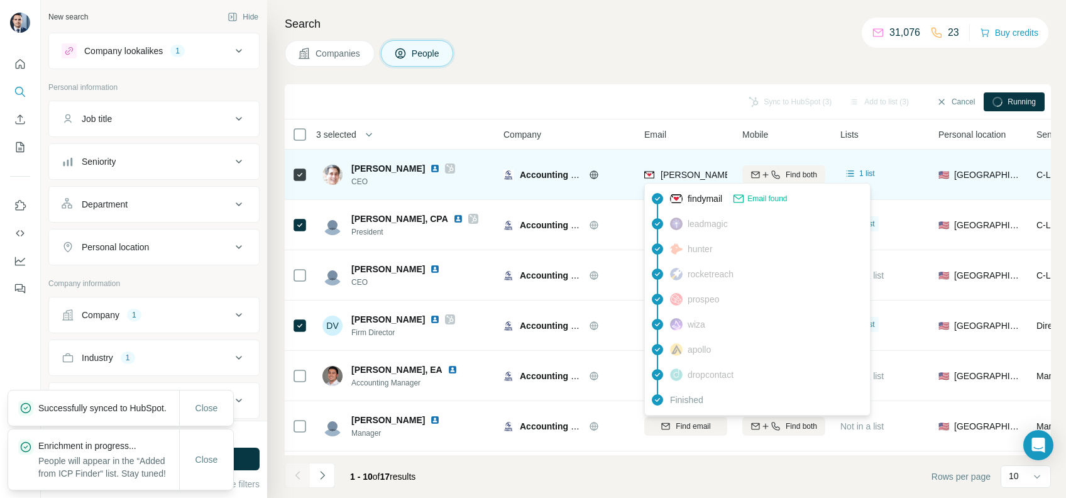
click at [676, 170] on span "[PERSON_NAME][EMAIL_ADDRESS][DOMAIN_NAME]" at bounding box center [771, 175] width 221 height 10
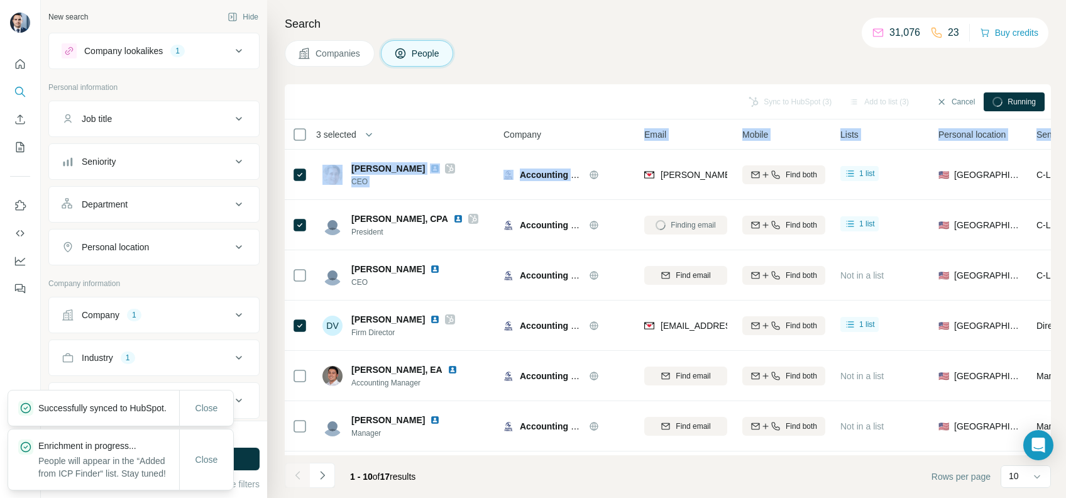
copy table "Email Mobile Lists Personal location Seniority Department Landline [PERSON_NAME…"
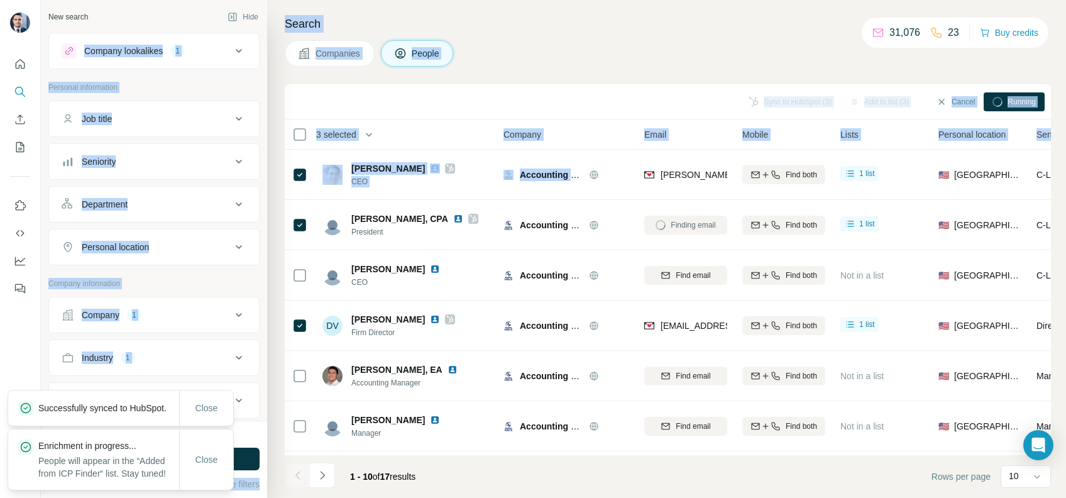
drag, startPoint x: 602, startPoint y: 155, endPoint x: 109, endPoint y: -62, distance: 538.1
click at [109, 0] on html "New search Hide Company lookalikes 1 Personal information Job title Seniority D…" at bounding box center [533, 249] width 1066 height 498
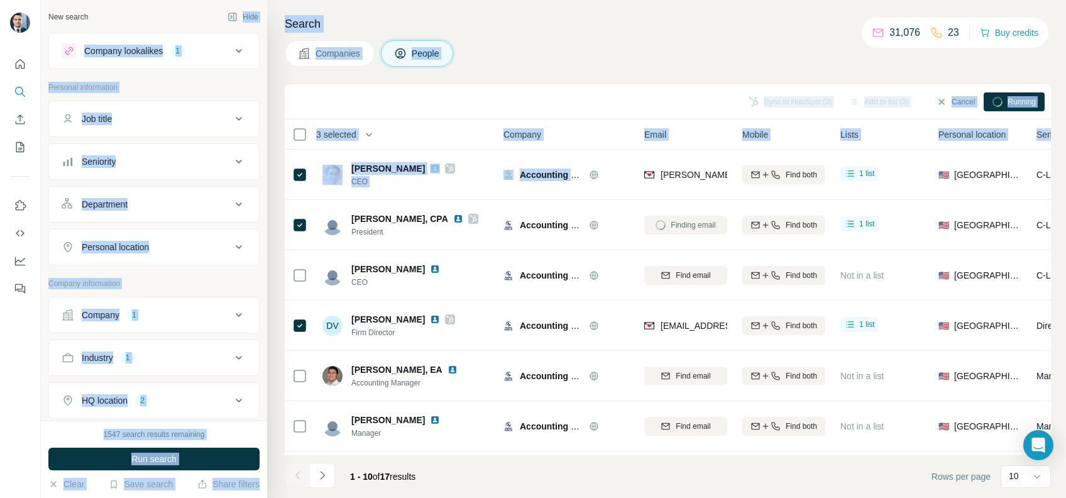
click at [649, 52] on div "Companies People" at bounding box center [668, 53] width 766 height 26
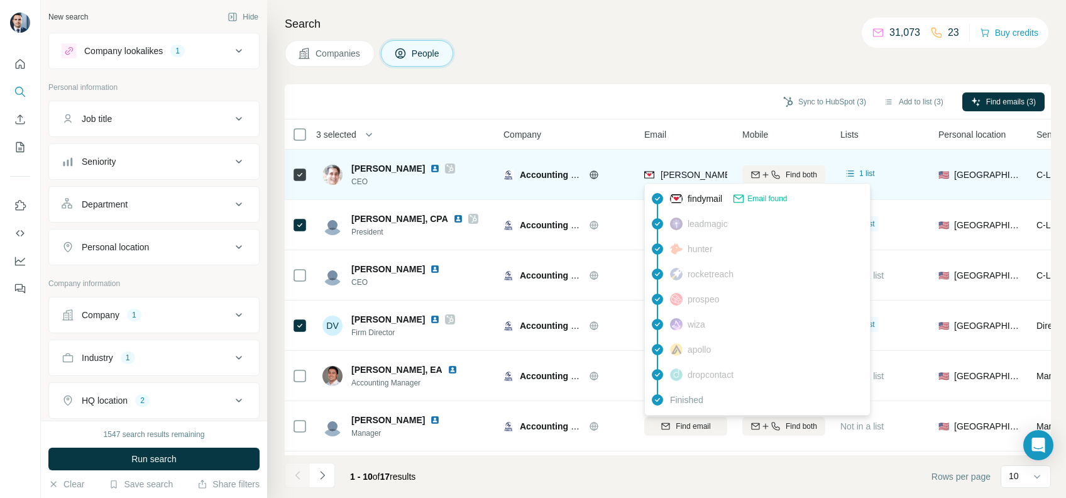
click at [686, 175] on span "[PERSON_NAME][EMAIL_ADDRESS][DOMAIN_NAME]" at bounding box center [771, 175] width 221 height 10
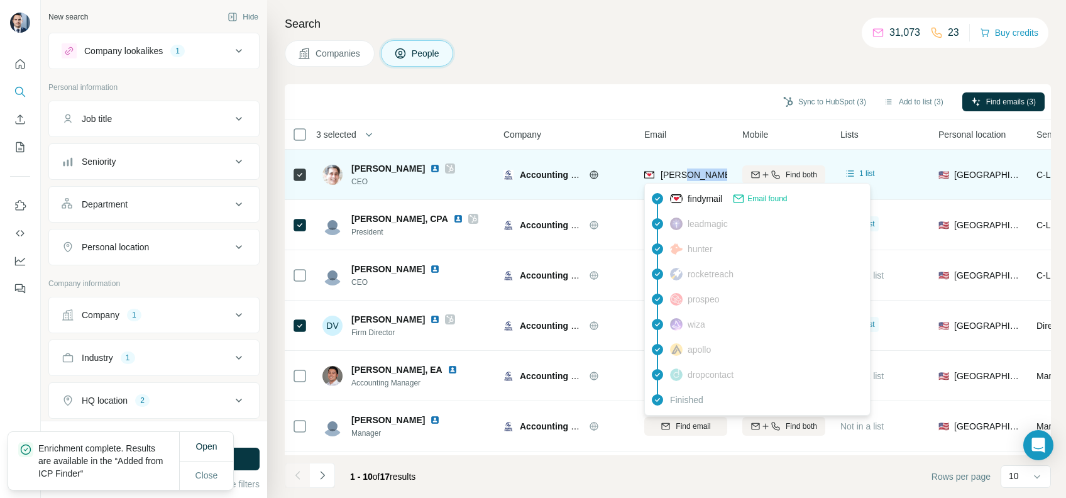
click at [686, 175] on span "[PERSON_NAME][EMAIL_ADDRESS][DOMAIN_NAME]" at bounding box center [771, 175] width 221 height 10
copy tr "[PERSON_NAME][EMAIL_ADDRESS][DOMAIN_NAME]"
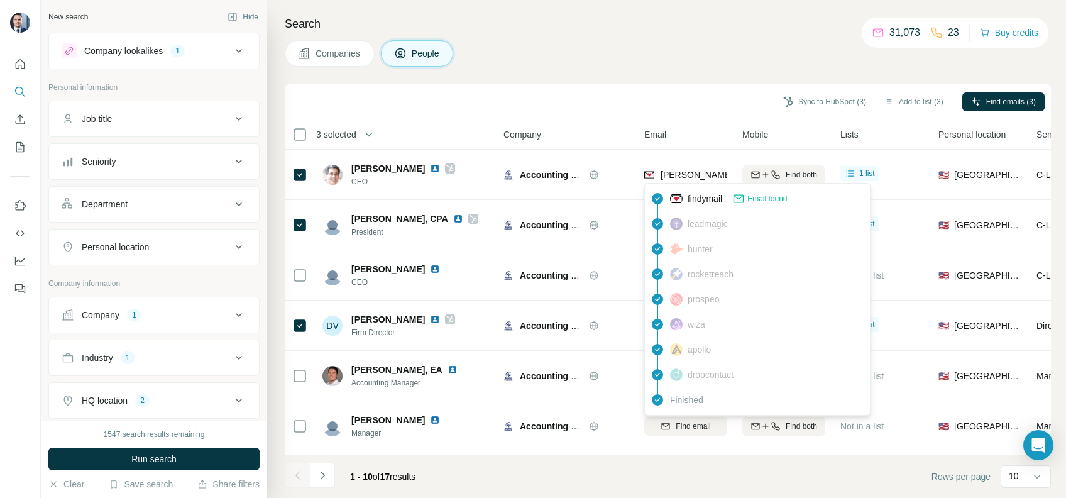
click at [648, 79] on div "Search Companies People Sync to HubSpot (3) Add to list (3) Find emails (3) 3 s…" at bounding box center [666, 249] width 799 height 498
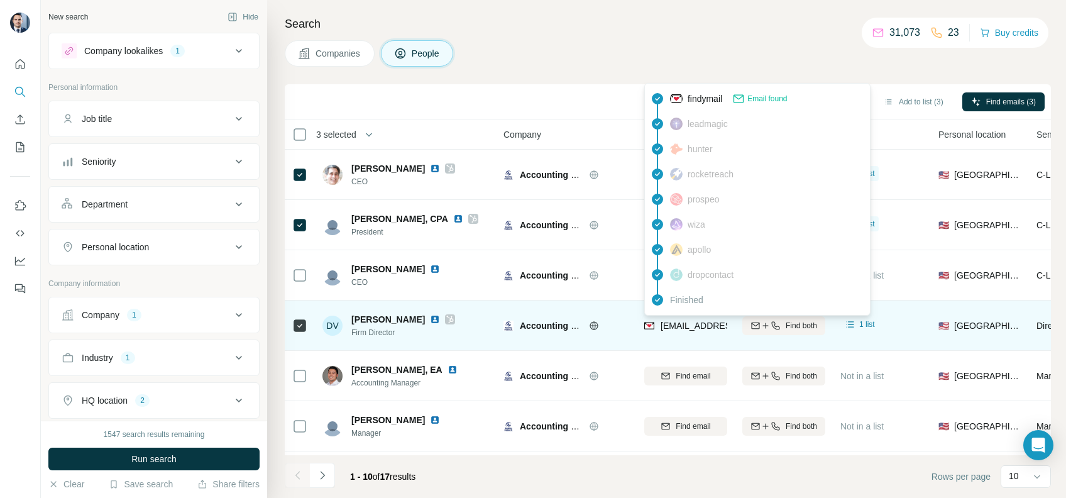
click at [684, 324] on span "[EMAIL_ADDRESS][DOMAIN_NAME]" at bounding box center [735, 326] width 149 height 10
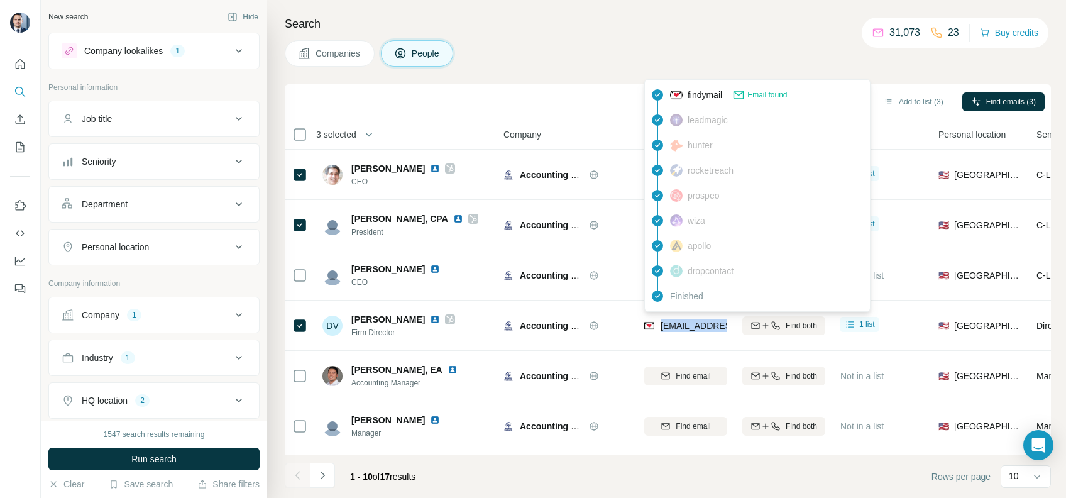
copy tr "[EMAIL_ADDRESS][DOMAIN_NAME]"
